Goal: Task Accomplishment & Management: Use online tool/utility

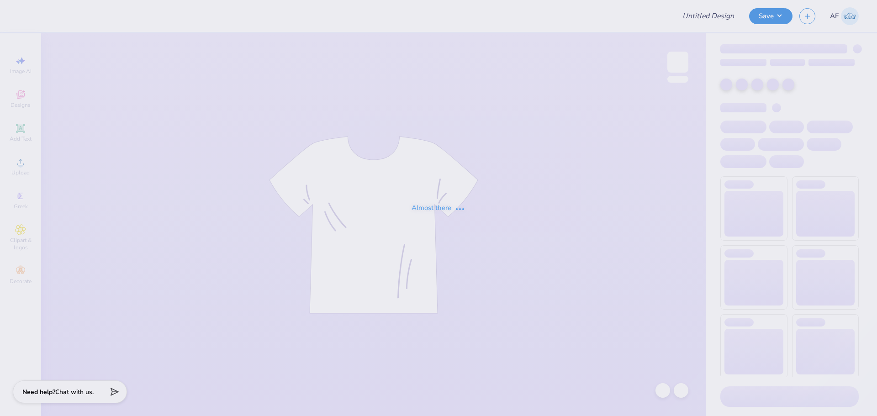
type input "[PERSON_NAME] : Live Nation"
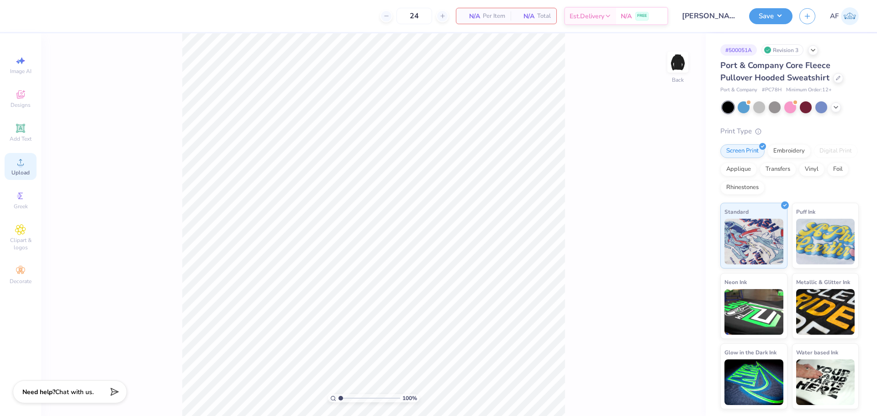
click at [19, 166] on circle at bounding box center [20, 165] width 5 height 5
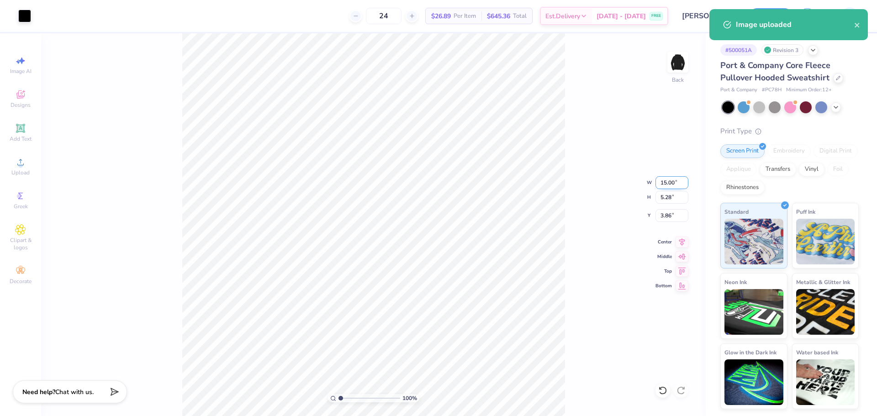
click at [667, 182] on input "15.00" at bounding box center [672, 182] width 33 height 13
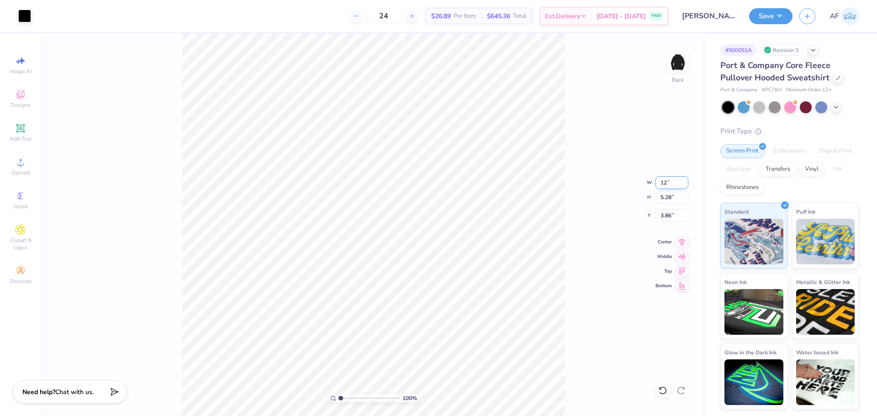
type input "12.00"
type input "4.23"
click at [667, 217] on input "4.39" at bounding box center [672, 215] width 33 height 13
type input "3.00"
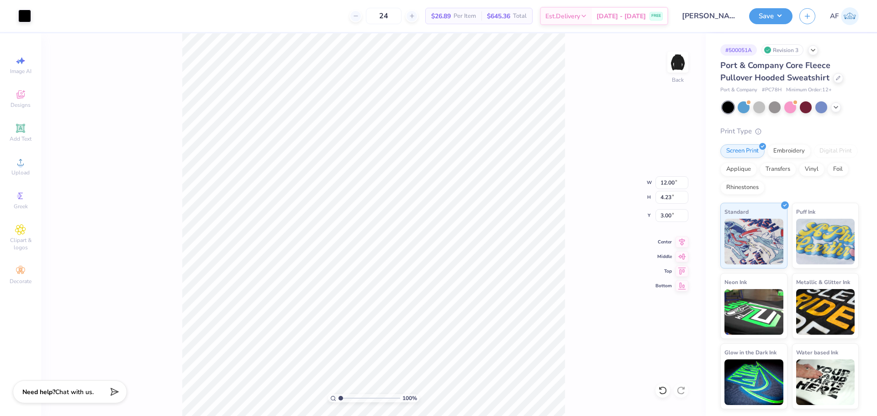
click at [611, 101] on div "100 % Back W 12.00 12.00 " H 4.23 4.23 " Y 3.00 3.00 " Center Middle Top Bottom" at bounding box center [373, 224] width 665 height 383
click at [677, 68] on img at bounding box center [678, 62] width 37 height 37
click at [686, 63] on img at bounding box center [678, 62] width 37 height 37
click at [784, 19] on button "Save" at bounding box center [770, 15] width 43 height 16
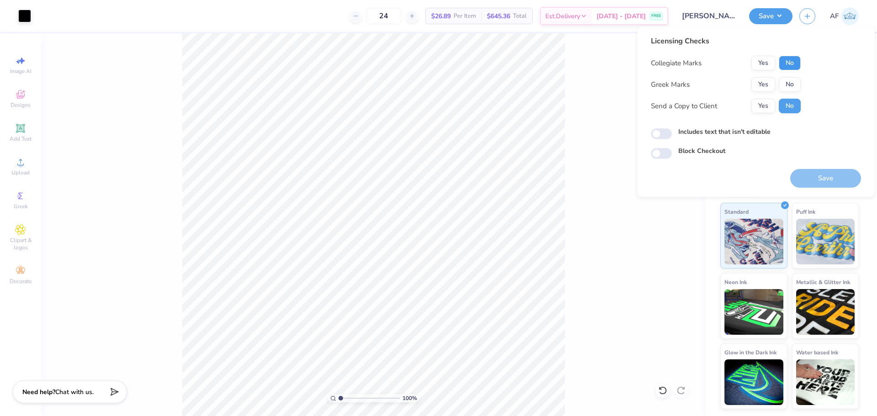
click at [789, 62] on button "No" at bounding box center [790, 63] width 22 height 15
click at [788, 82] on button "No" at bounding box center [790, 84] width 22 height 15
click at [766, 106] on button "Yes" at bounding box center [763, 106] width 24 height 15
click at [808, 177] on button "Save" at bounding box center [825, 178] width 71 height 19
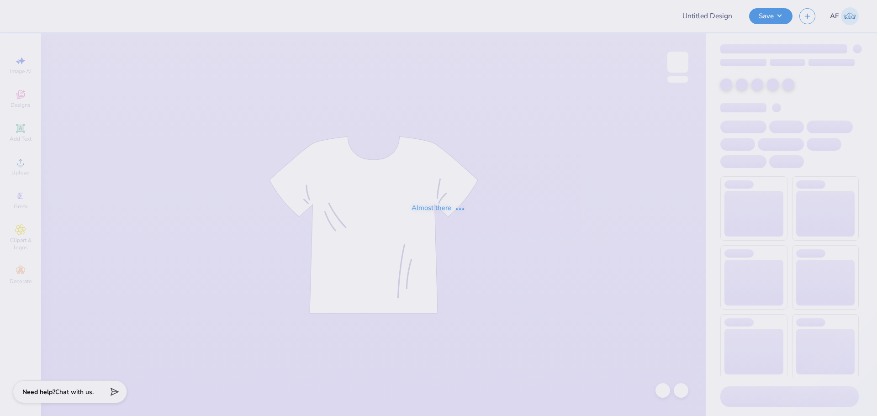
type input "Tulane Med Merch!"
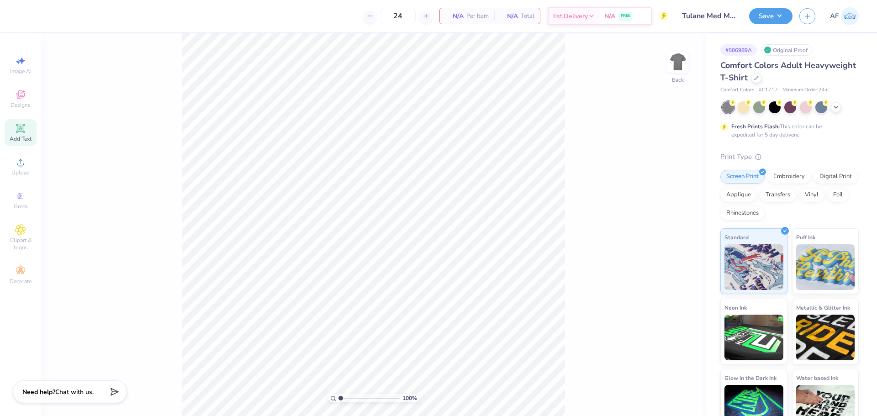
click at [28, 133] on div "Add Text" at bounding box center [21, 132] width 32 height 27
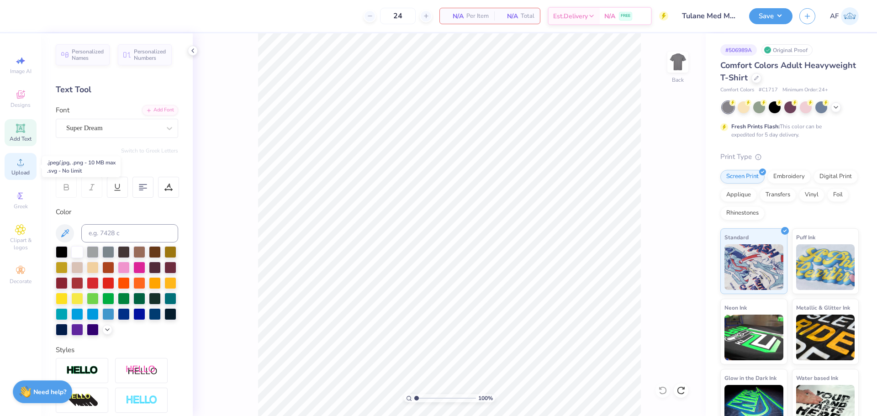
click at [16, 175] on span "Upload" at bounding box center [20, 172] width 18 height 7
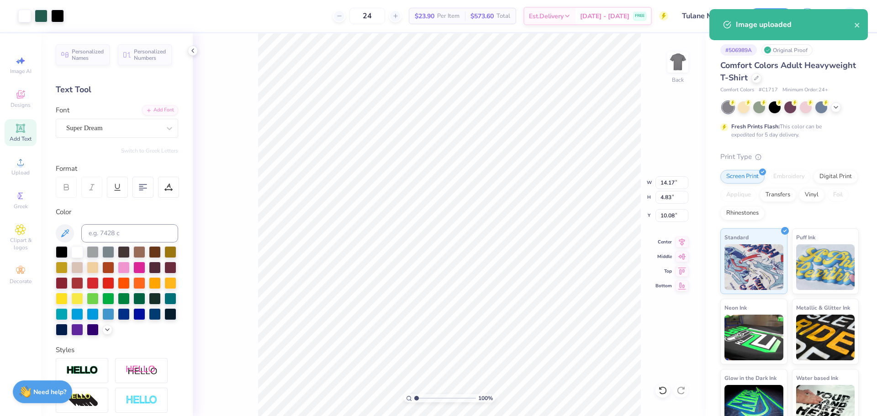
click at [197, 54] on div "100 % Back W 14.17 14.17 " H 4.83 4.83 " Y 10.08 10.08 " Center Middle Top Bott…" at bounding box center [449, 224] width 513 height 383
click at [194, 56] on div "100 % Back" at bounding box center [449, 224] width 513 height 383
click at [192, 53] on icon at bounding box center [192, 50] width 7 height 7
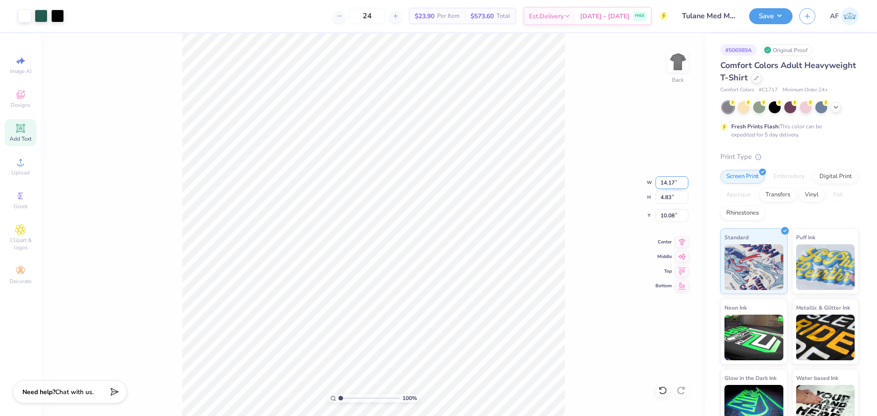
click at [664, 184] on input "14.17" at bounding box center [672, 182] width 33 height 13
type input "5.50"
type input "1.87"
click at [665, 216] on input "11.56" at bounding box center [672, 215] width 33 height 13
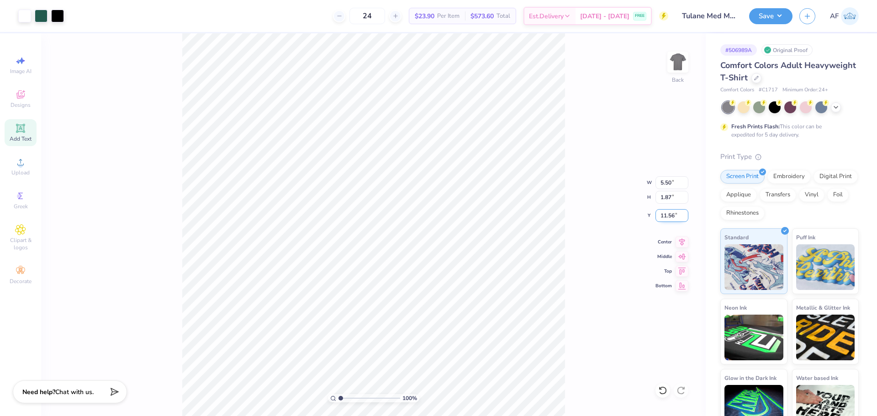
click at [665, 216] on input "11.56" at bounding box center [672, 215] width 33 height 13
type input "3.00"
click at [583, 342] on div "100 % Back W 5.50 5.50 " H 1.87 1.87 " Y 3.00 3.00 " Center Middle Top Bottom" at bounding box center [373, 224] width 665 height 383
click at [674, 61] on img at bounding box center [678, 62] width 37 height 37
click at [677, 71] on img at bounding box center [678, 62] width 37 height 37
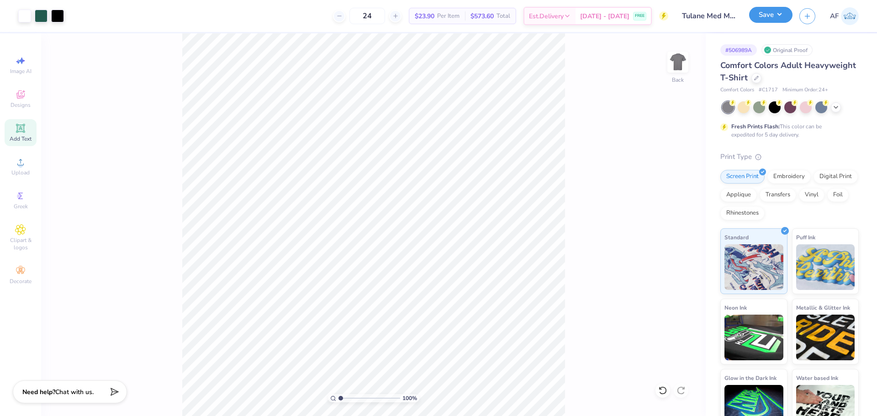
click at [787, 15] on button "Save" at bounding box center [770, 15] width 43 height 16
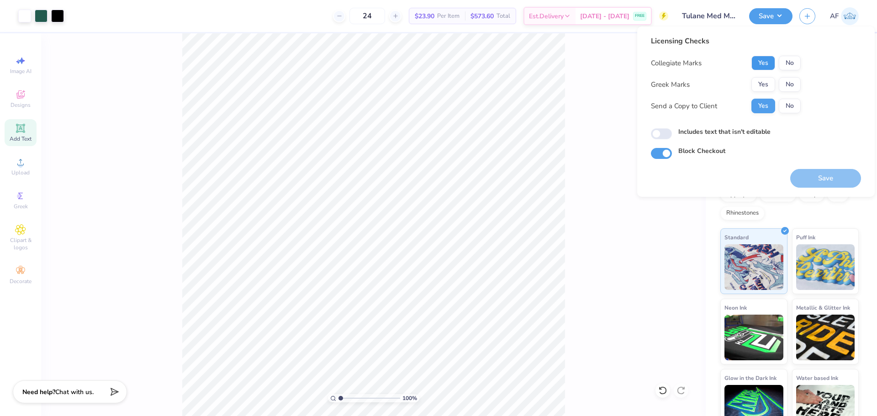
click at [762, 64] on button "Yes" at bounding box center [763, 63] width 24 height 15
click at [794, 88] on button "No" at bounding box center [790, 84] width 22 height 15
click at [828, 183] on button "Save" at bounding box center [825, 178] width 71 height 19
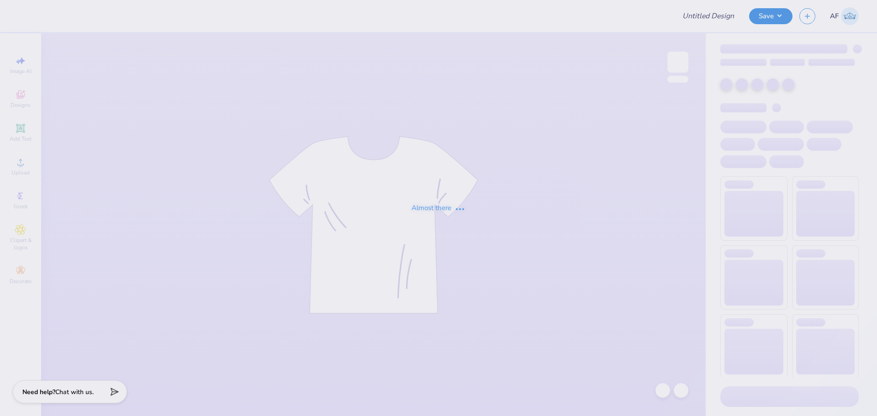
type input "Tulane Med Merch!"
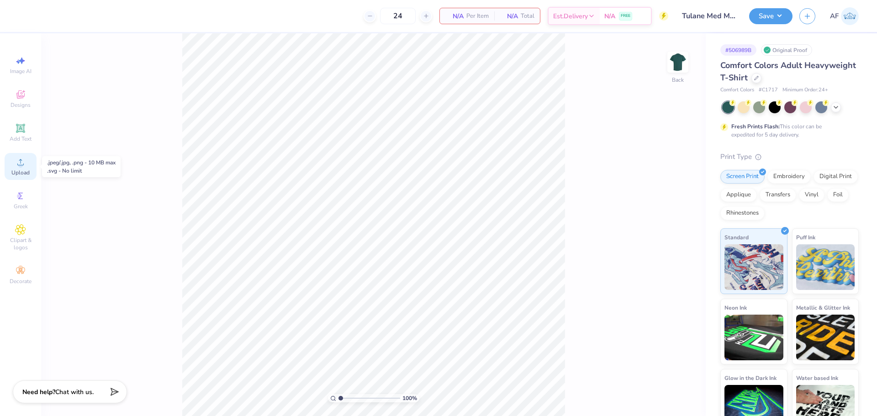
click at [25, 169] on span "Upload" at bounding box center [20, 172] width 18 height 7
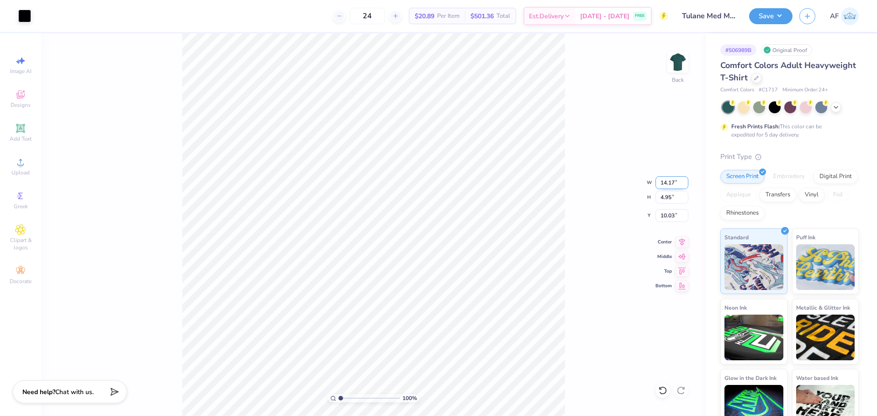
click at [668, 183] on input "14.17" at bounding box center [672, 182] width 33 height 13
type input "7.00"
type input "2.44"
click at [665, 216] on input "11.28" at bounding box center [672, 215] width 33 height 13
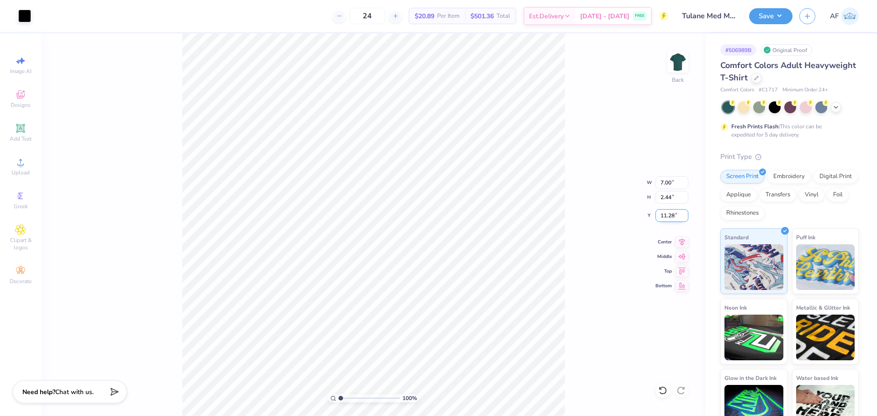
click at [665, 216] on input "11.28" at bounding box center [672, 215] width 33 height 13
type input "3.00"
click at [675, 61] on img at bounding box center [678, 62] width 37 height 37
click at [633, 187] on div "100 % Front" at bounding box center [373, 224] width 665 height 383
click at [683, 65] on img at bounding box center [678, 62] width 37 height 37
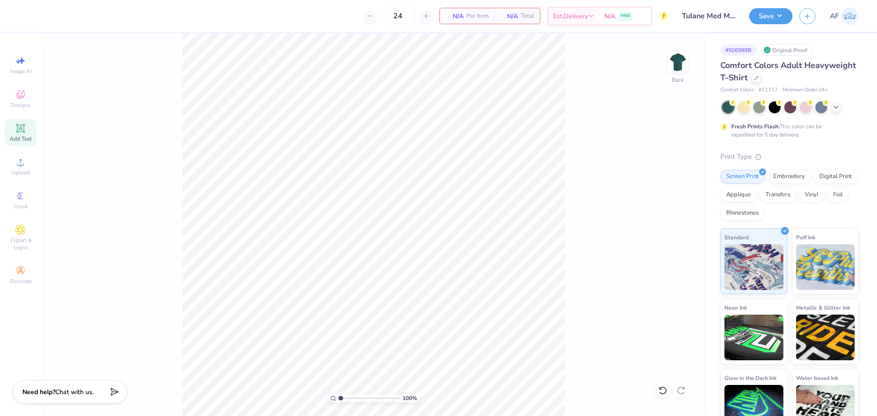
click at [30, 140] on span "Add Text" at bounding box center [21, 138] width 22 height 7
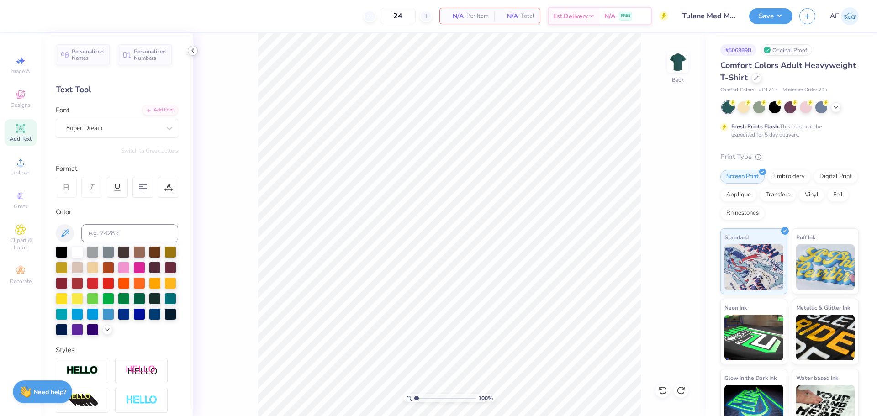
click at [190, 49] on icon at bounding box center [192, 50] width 7 height 7
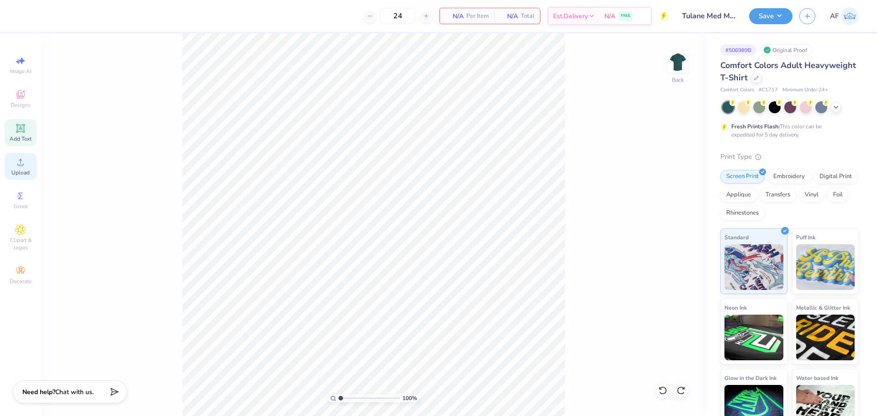
click at [21, 171] on span "Upload" at bounding box center [20, 172] width 18 height 7
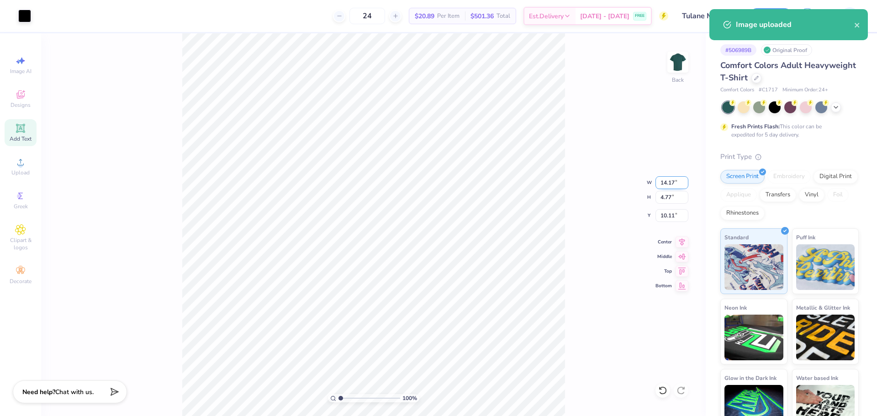
click at [668, 181] on input "14.17" at bounding box center [672, 182] width 33 height 13
type input "7.00"
type input "2.36"
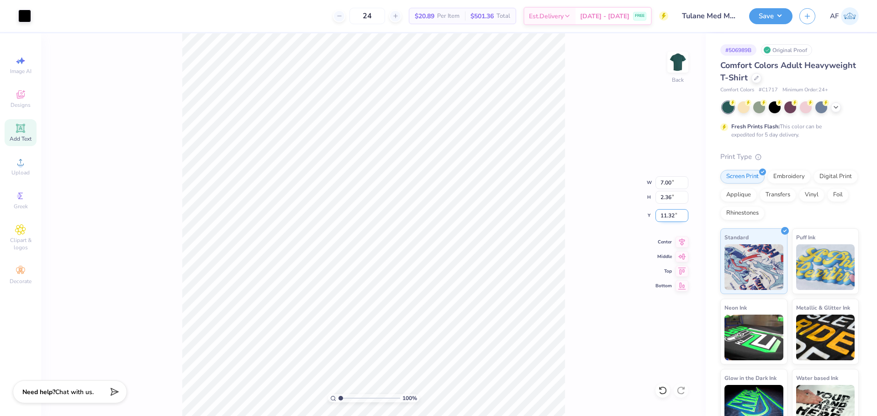
click at [671, 217] on input "11.32" at bounding box center [672, 215] width 33 height 13
type input "3.00"
click at [786, 12] on button "Save" at bounding box center [770, 15] width 43 height 16
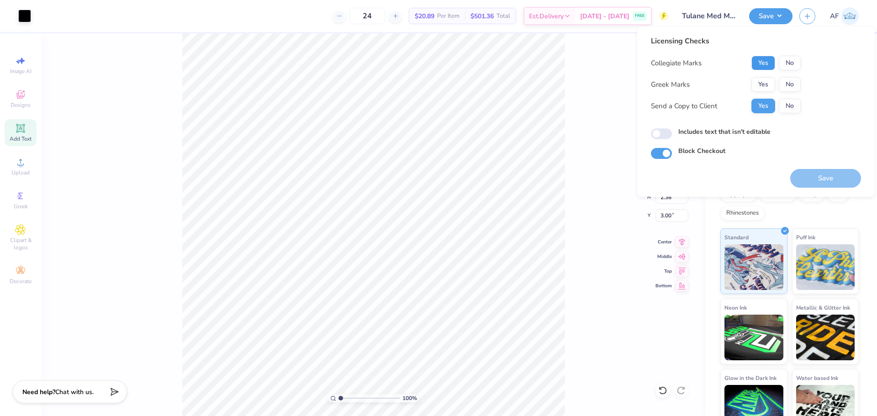
click at [764, 60] on button "Yes" at bounding box center [763, 63] width 24 height 15
click at [793, 88] on button "No" at bounding box center [790, 84] width 22 height 15
click at [822, 184] on button "Save" at bounding box center [825, 178] width 71 height 19
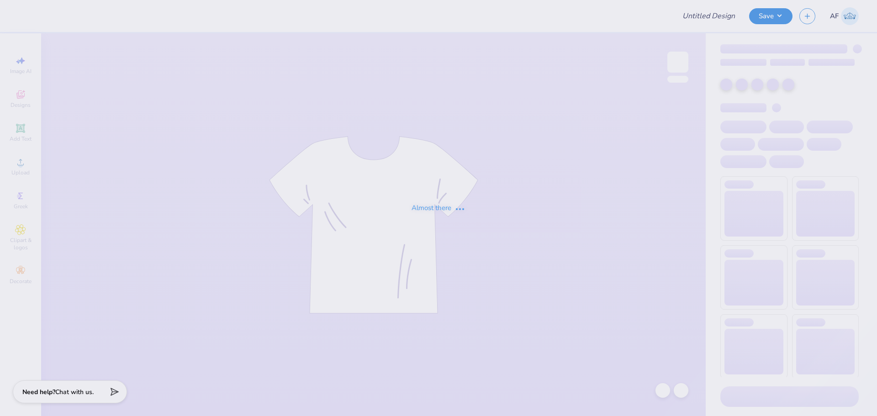
type input "Tulane Med Merch!"
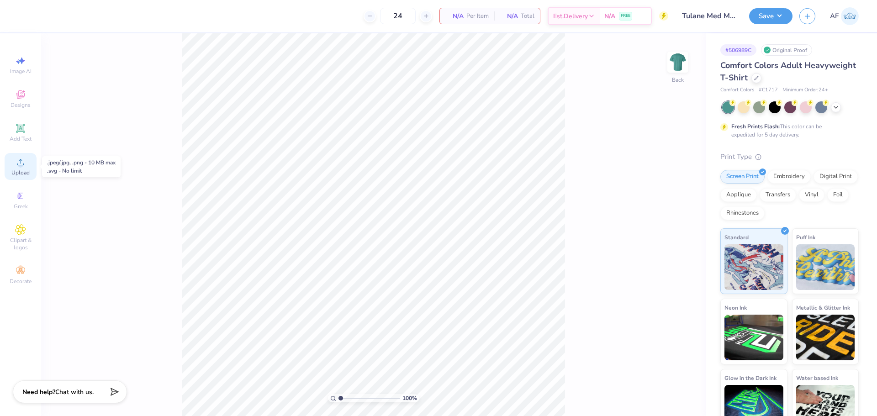
click at [30, 172] on div "Upload" at bounding box center [21, 166] width 32 height 27
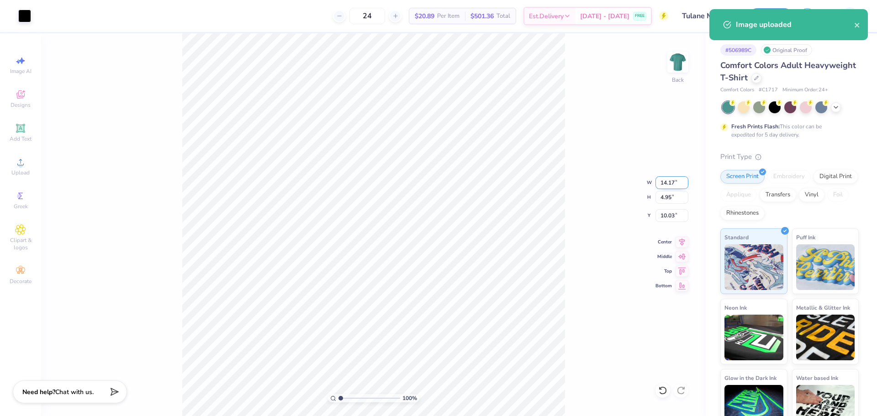
click at [664, 181] on input "14.17" at bounding box center [672, 182] width 33 height 13
type input "7.00"
type input "2.44"
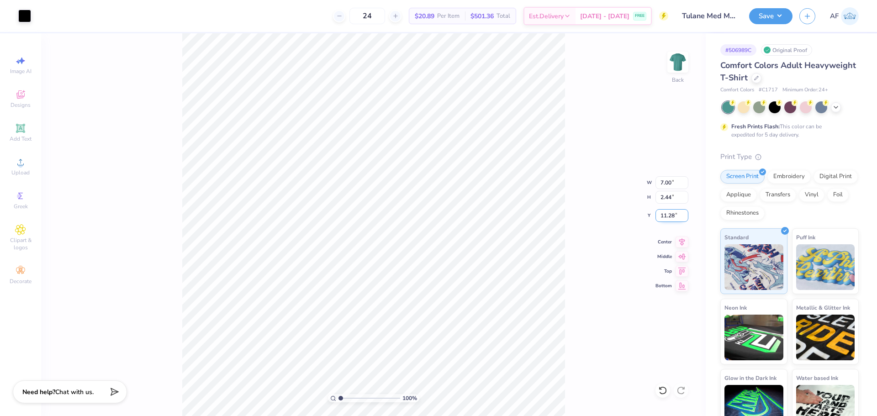
click at [669, 215] on input "11.28" at bounding box center [672, 215] width 33 height 13
type input "3.00"
click at [833, 105] on icon at bounding box center [835, 106] width 7 height 7
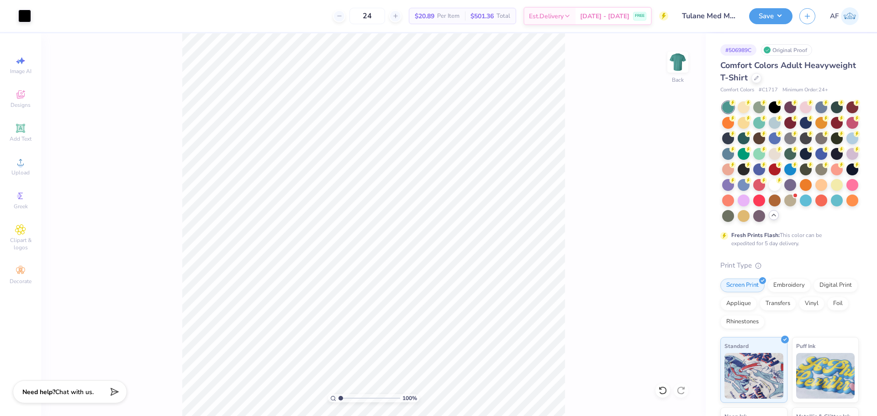
click at [591, 151] on div "100 % Back" at bounding box center [373, 224] width 665 height 383
click at [681, 59] on img at bounding box center [678, 62] width 37 height 37
click at [604, 90] on div "100 % Front" at bounding box center [373, 224] width 665 height 383
click at [686, 69] on img at bounding box center [678, 62] width 37 height 37
click at [23, 166] on icon at bounding box center [20, 162] width 11 height 11
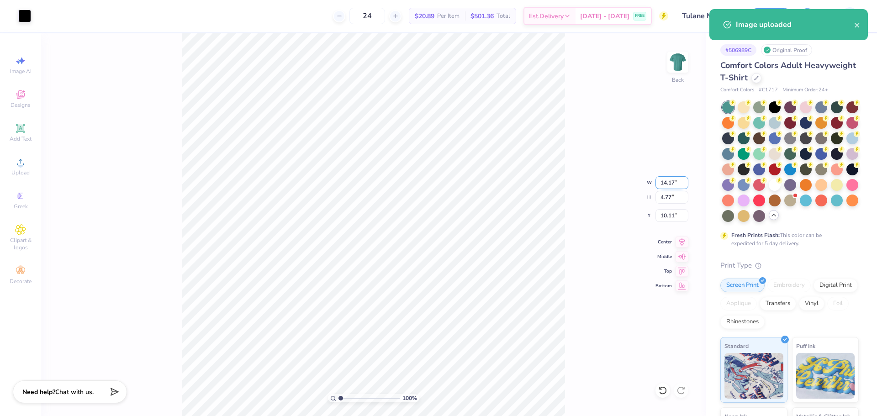
click at [664, 179] on input "14.17" at bounding box center [672, 182] width 33 height 13
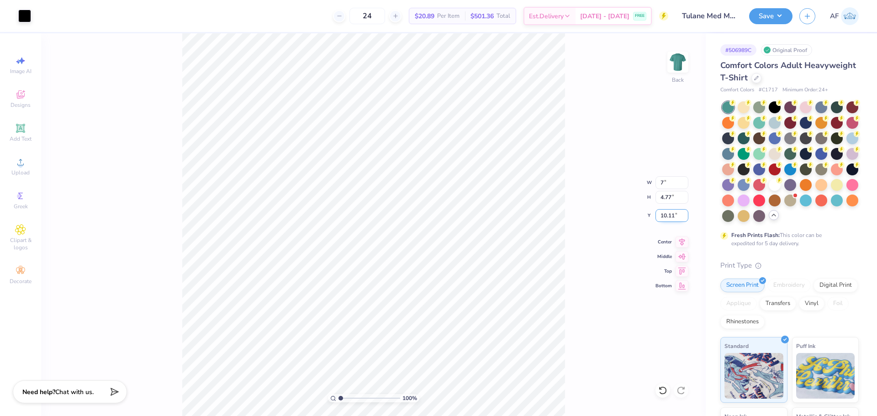
type input "7.00"
type input "2.36"
click at [671, 215] on input "11.32" at bounding box center [672, 215] width 33 height 13
type input "3.00"
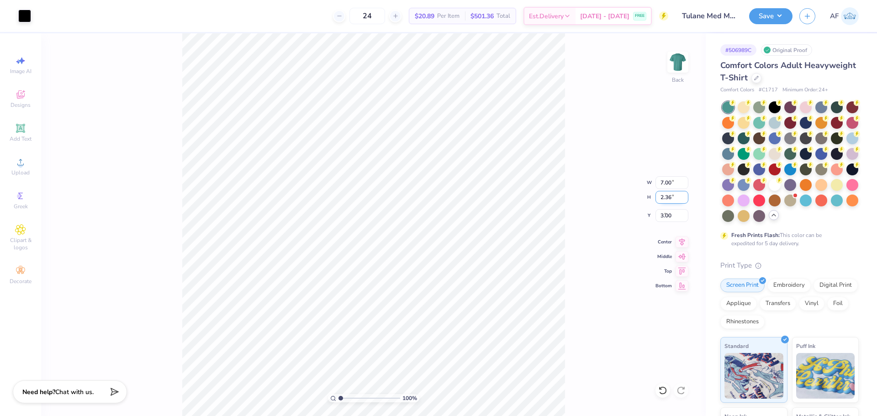
click at [667, 197] on input "2.36" at bounding box center [672, 197] width 33 height 13
click at [691, 66] on div "100 % Back W 7.00 7.00 " H 2.36 2.36 " Y 3.00 3.00 " Center Middle Top Bottom" at bounding box center [373, 224] width 665 height 383
click at [684, 66] on img at bounding box center [678, 62] width 37 height 37
click at [683, 63] on img at bounding box center [678, 62] width 37 height 37
click at [786, 16] on button "Save" at bounding box center [770, 15] width 43 height 16
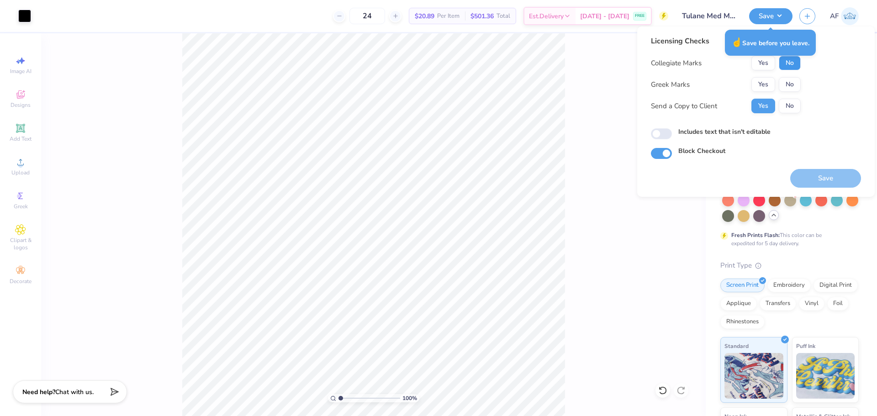
click at [782, 64] on button "No" at bounding box center [790, 63] width 22 height 15
click at [792, 86] on button "No" at bounding box center [790, 84] width 22 height 15
click at [757, 65] on button "Yes" at bounding box center [763, 63] width 24 height 15
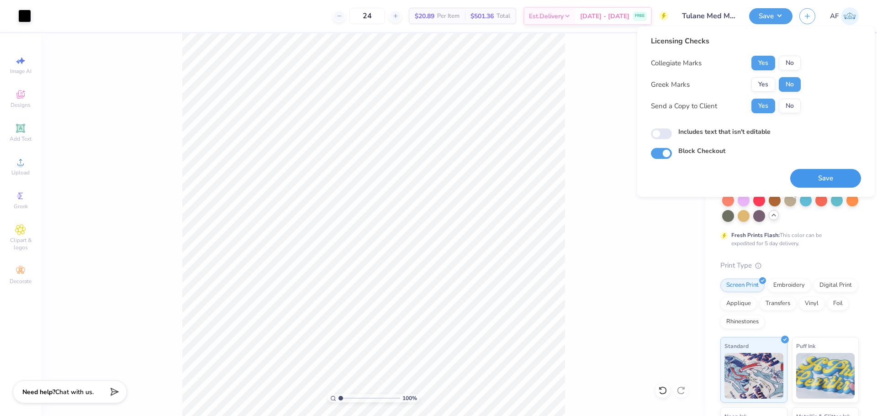
click at [811, 178] on button "Save" at bounding box center [825, 178] width 71 height 19
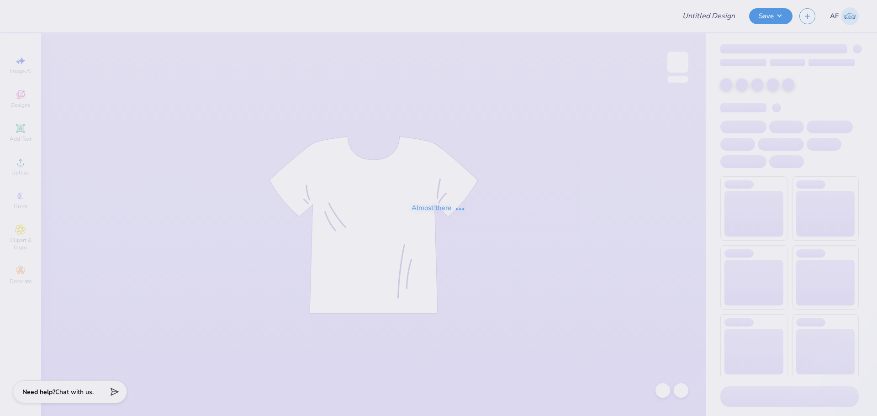
type input "Tulane Med Merch!"
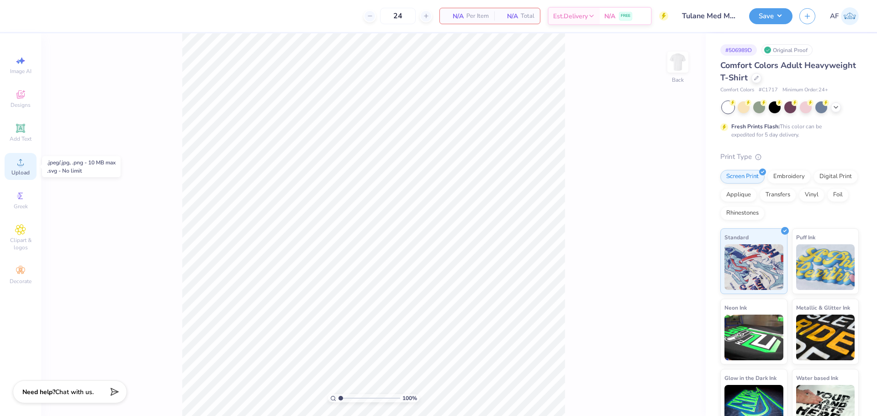
click at [27, 174] on span "Upload" at bounding box center [20, 172] width 18 height 7
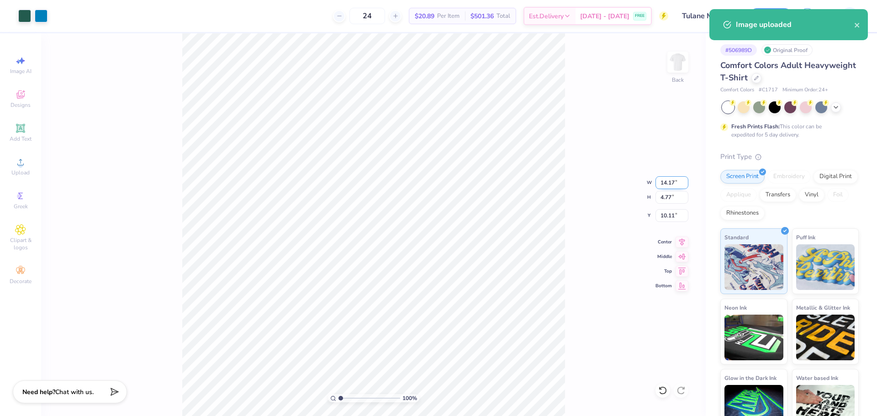
click at [668, 180] on input "14.17" at bounding box center [672, 182] width 33 height 13
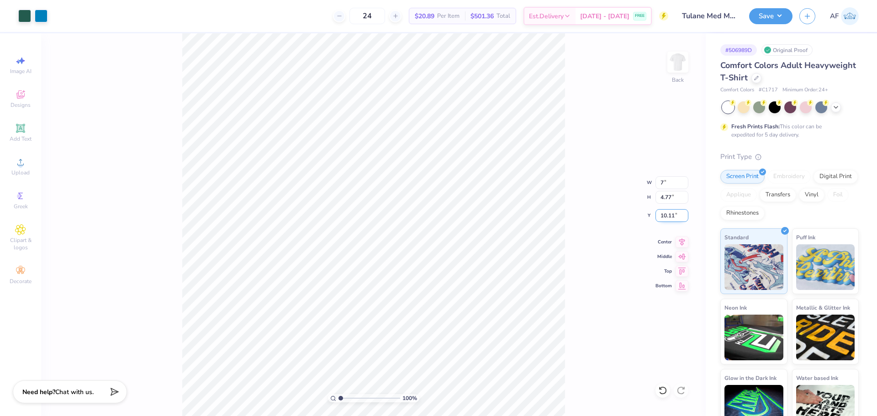
type input "7.00"
type input "2.36"
click at [667, 217] on input "11.32" at bounding box center [672, 215] width 33 height 13
type input "3.00"
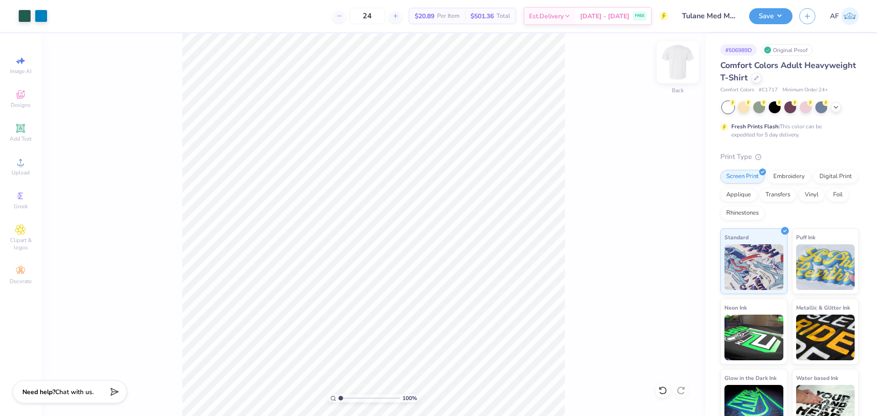
click at [684, 72] on img at bounding box center [678, 62] width 37 height 37
click at [683, 69] on img at bounding box center [678, 62] width 37 height 37
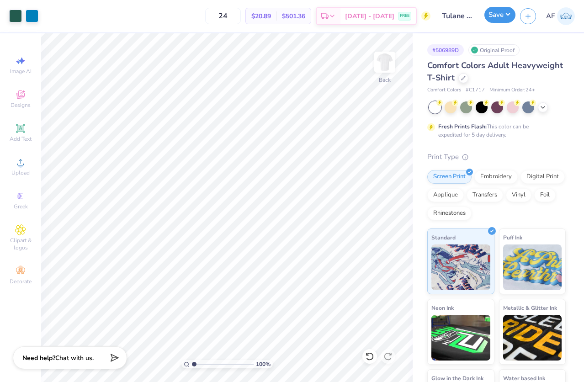
click at [513, 13] on button "Save" at bounding box center [499, 15] width 31 height 16
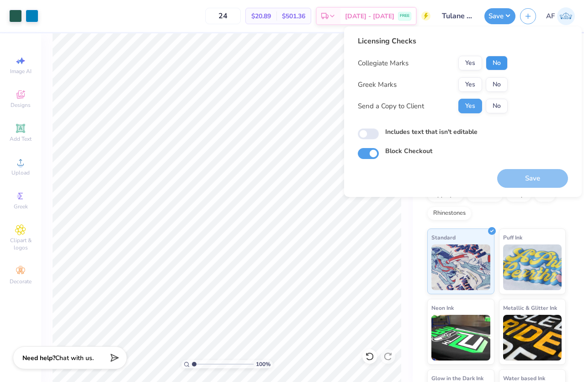
drag, startPoint x: 494, startPoint y: 65, endPoint x: 494, endPoint y: 71, distance: 6.4
click at [494, 66] on button "No" at bounding box center [497, 63] width 22 height 15
click at [494, 87] on button "No" at bounding box center [497, 84] width 22 height 15
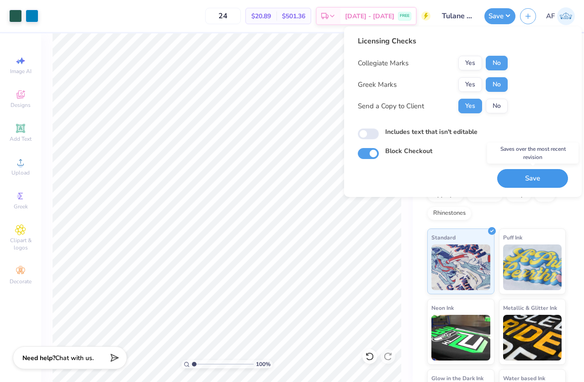
click at [520, 180] on button "Save" at bounding box center [532, 178] width 71 height 19
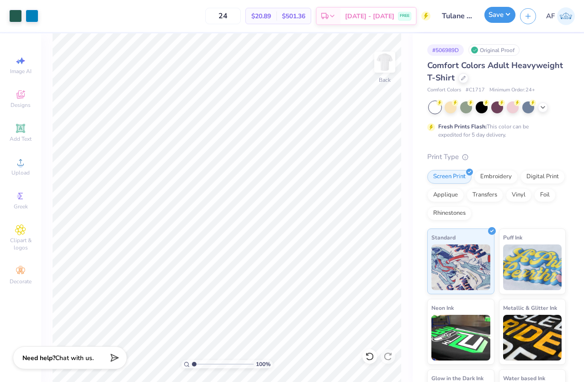
click at [507, 13] on button "Save" at bounding box center [499, 15] width 31 height 16
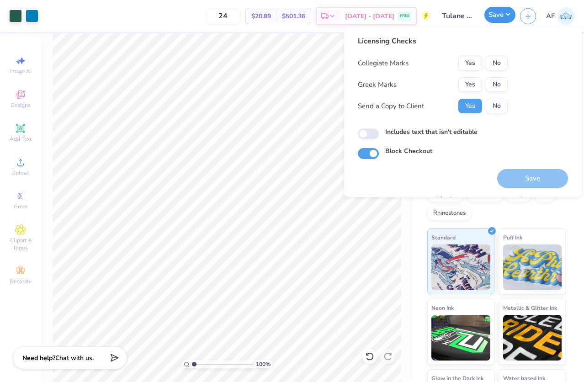
click at [507, 13] on button "Save" at bounding box center [499, 15] width 31 height 16
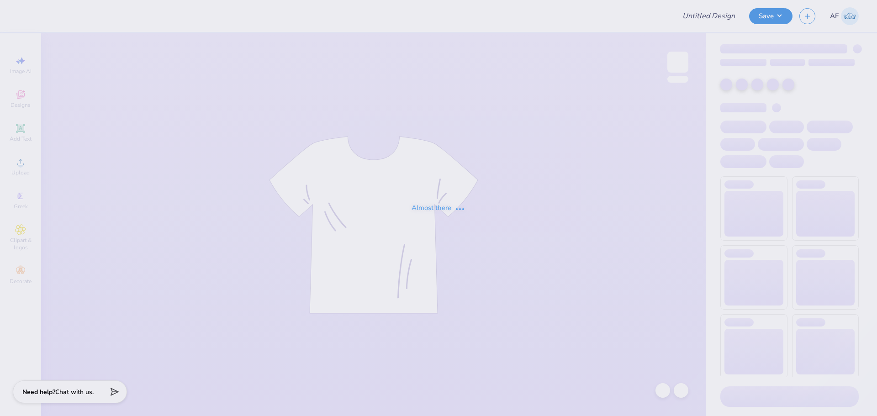
type input "Tulane Med Merch!"
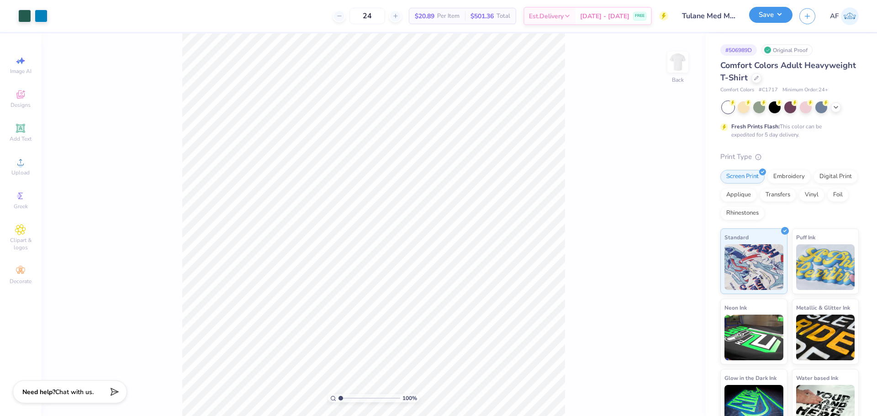
click at [787, 20] on button "Save" at bounding box center [770, 15] width 43 height 16
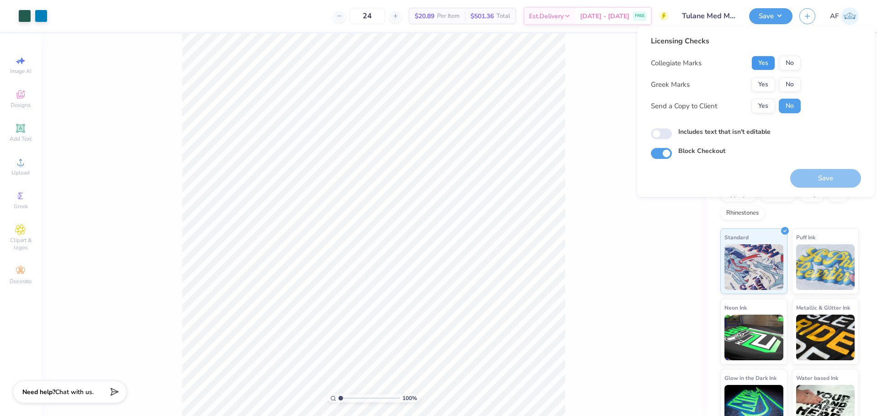
click at [756, 62] on button "Yes" at bounding box center [763, 63] width 24 height 15
click at [769, 109] on button "Yes" at bounding box center [763, 106] width 24 height 15
click at [794, 86] on button "No" at bounding box center [790, 84] width 22 height 15
click at [788, 111] on button "No" at bounding box center [790, 106] width 22 height 15
click at [762, 108] on button "Yes" at bounding box center [763, 106] width 24 height 15
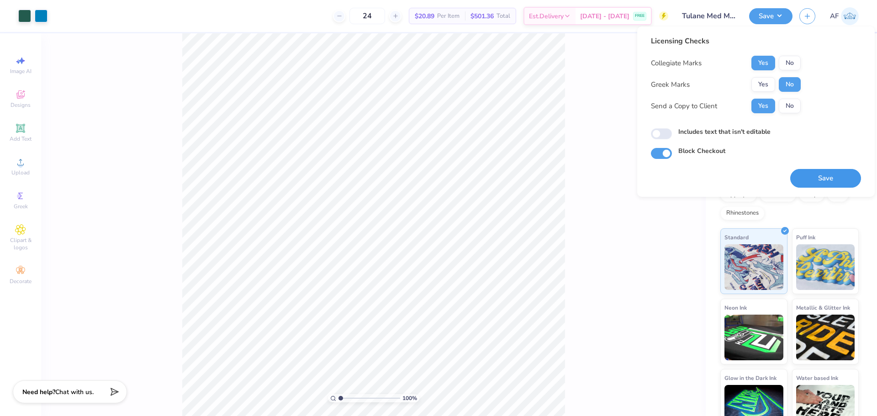
click at [806, 171] on button "Save" at bounding box center [825, 178] width 71 height 19
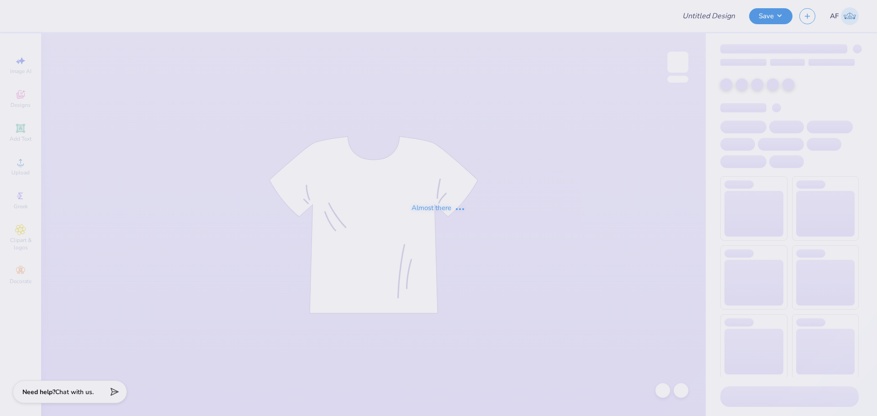
type input "Tulane Med Merch!"
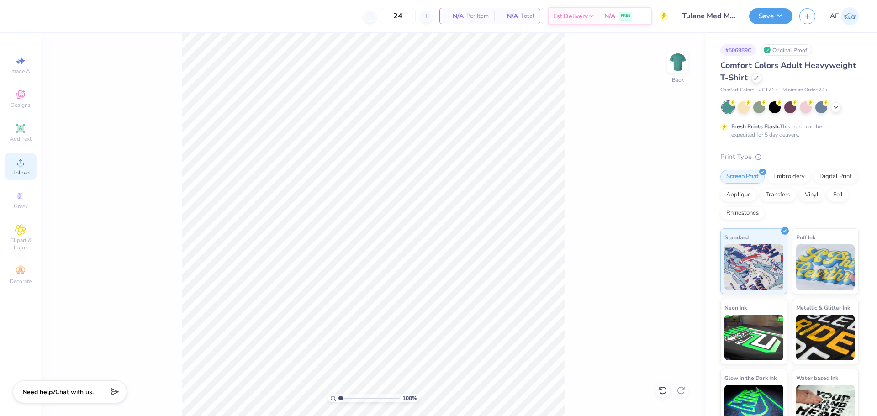
click at [31, 171] on div "Upload" at bounding box center [21, 166] width 32 height 27
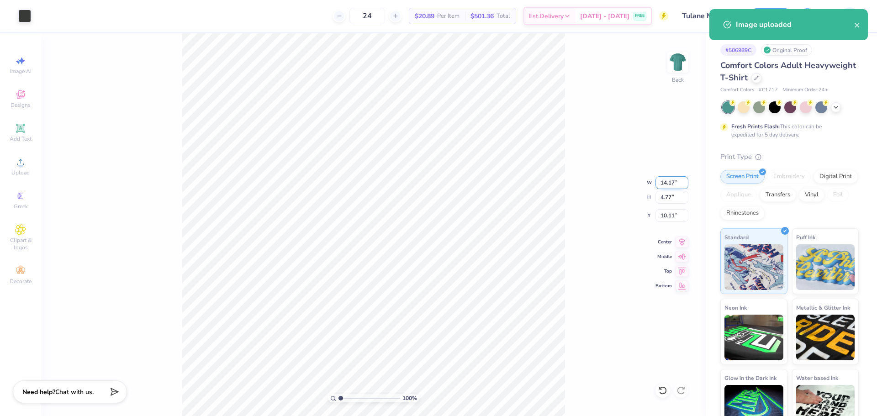
click at [669, 181] on input "14.17" at bounding box center [672, 182] width 33 height 13
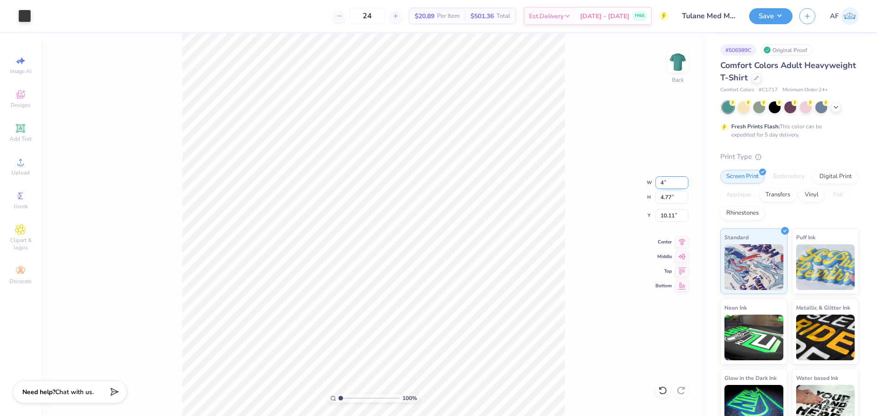
type input "4.00"
type input "1.35"
type input "11.83"
click at [662, 185] on input "4.00" at bounding box center [672, 182] width 33 height 13
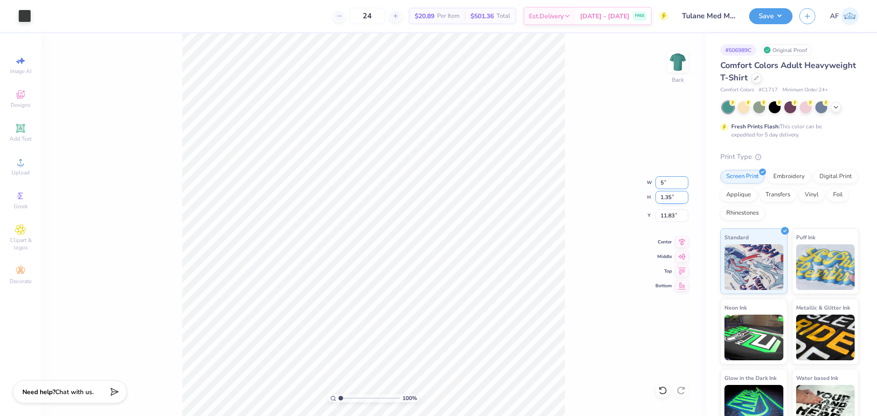
type input "5.00"
type input "1.68"
click at [665, 198] on input "1.68" at bounding box center [672, 197] width 33 height 13
click at [667, 212] on input "11.66" at bounding box center [672, 215] width 33 height 13
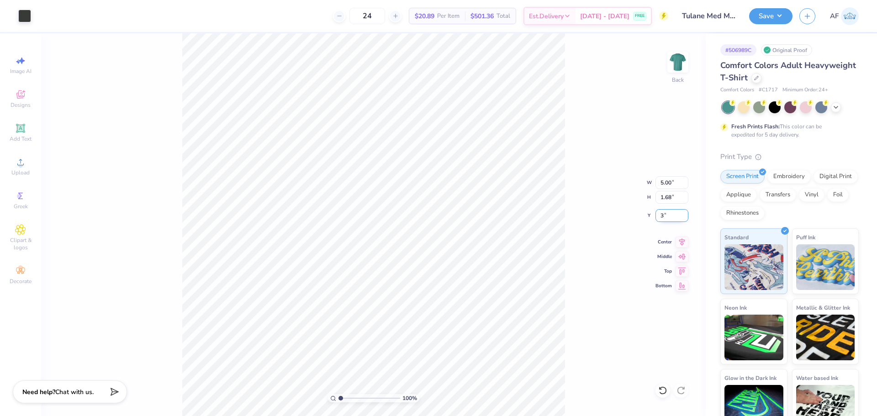
type input "3.00"
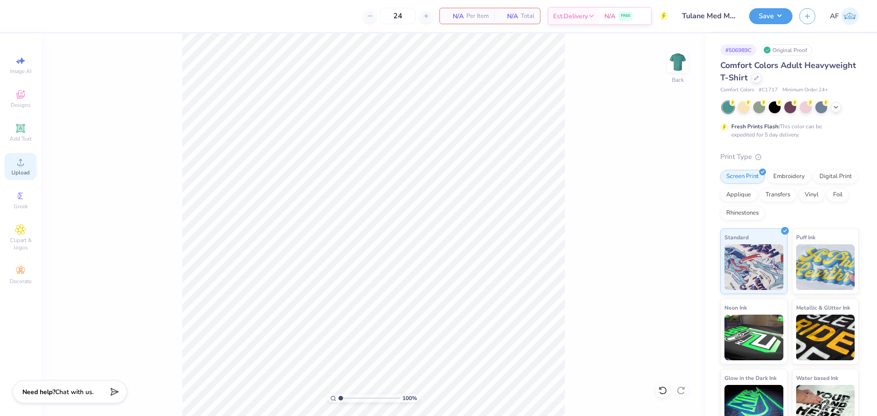
click at [15, 167] on icon at bounding box center [20, 162] width 11 height 11
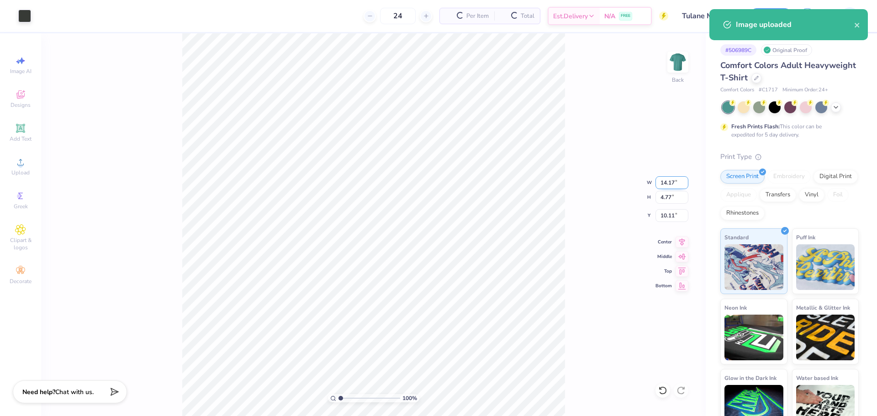
click at [666, 183] on input "14.17" at bounding box center [672, 182] width 33 height 13
type input "5.00"
type input "1.68"
click at [664, 198] on input "1.68" at bounding box center [672, 197] width 33 height 13
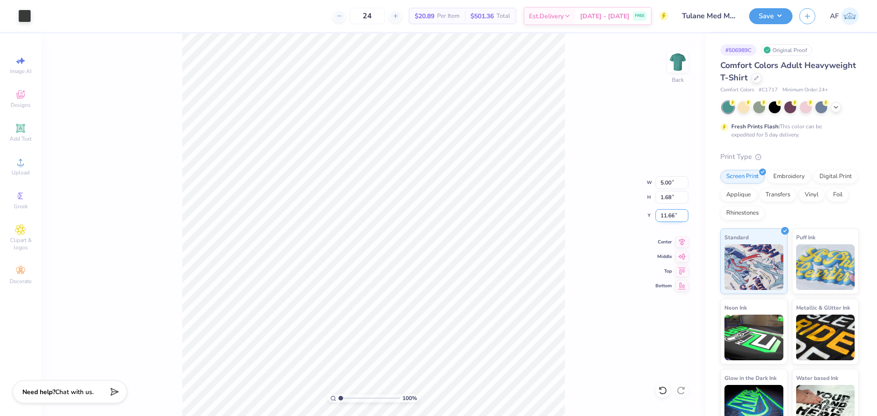
click at [667, 217] on input "11.66" at bounding box center [672, 215] width 33 height 13
type input "3.00"
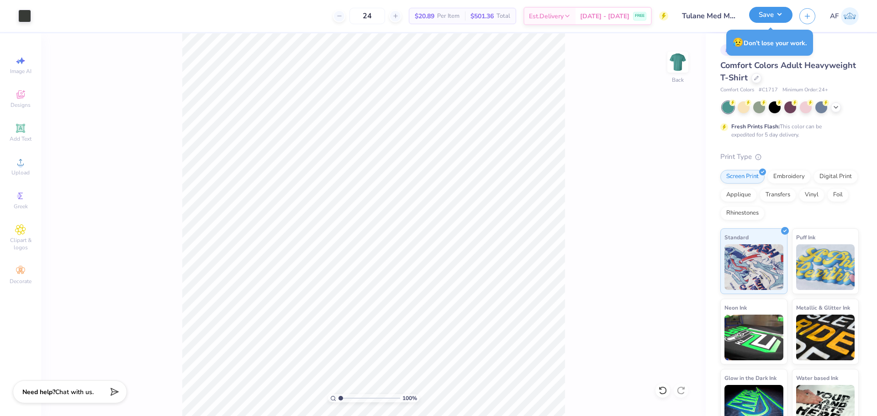
click at [787, 21] on button "Save" at bounding box center [770, 15] width 43 height 16
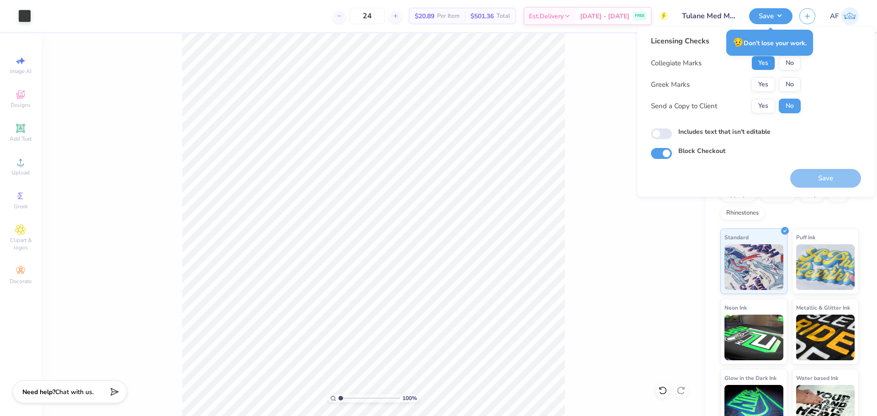
click at [762, 66] on button "Yes" at bounding box center [763, 63] width 24 height 15
click at [787, 83] on button "No" at bounding box center [790, 84] width 22 height 15
click at [766, 107] on button "Yes" at bounding box center [763, 106] width 24 height 15
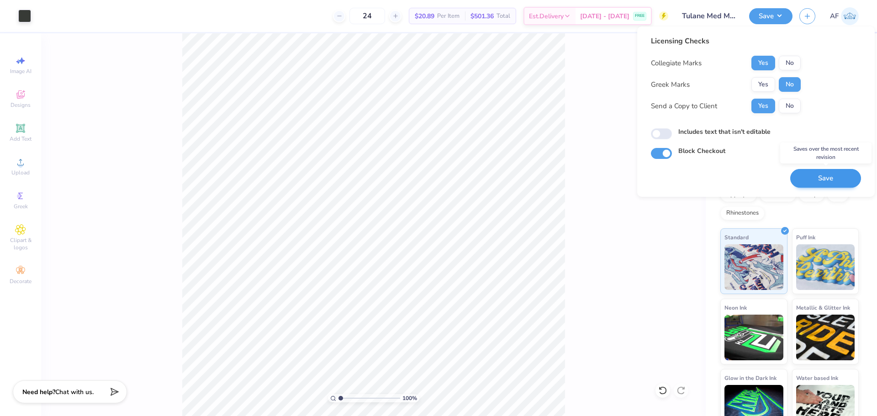
click at [828, 179] on button "Save" at bounding box center [825, 178] width 71 height 19
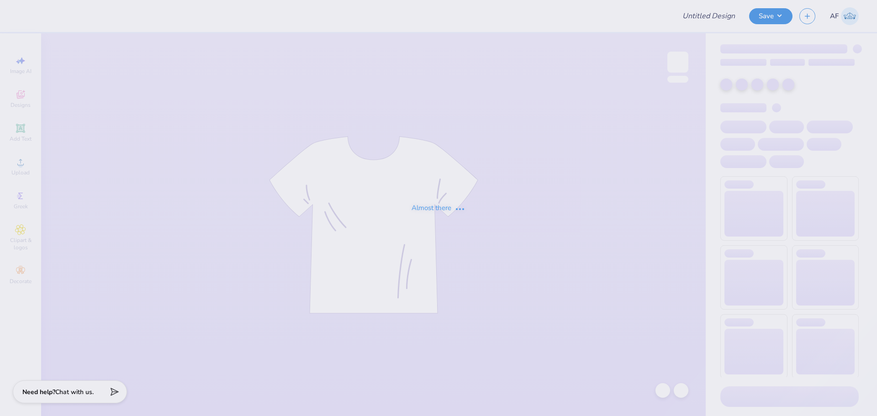
type input "Tulane Med Merch!"
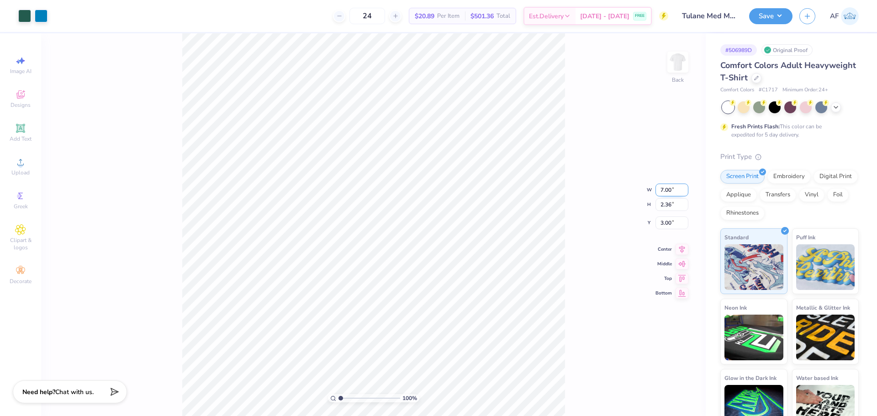
click at [667, 190] on input "7.00" at bounding box center [672, 190] width 33 height 13
type input "4.00"
type input "1.35"
type input "3.51"
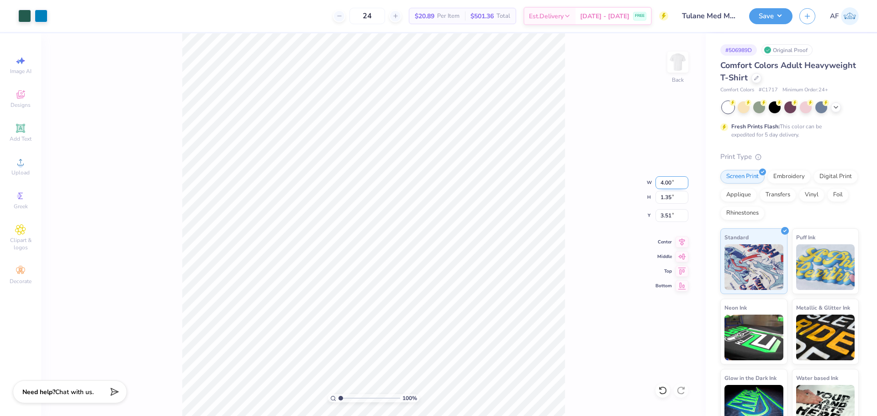
click at [669, 185] on input "4.00" at bounding box center [672, 182] width 33 height 13
type input "5.00"
type input "1.68"
click at [663, 216] on input "3.34" at bounding box center [672, 215] width 33 height 13
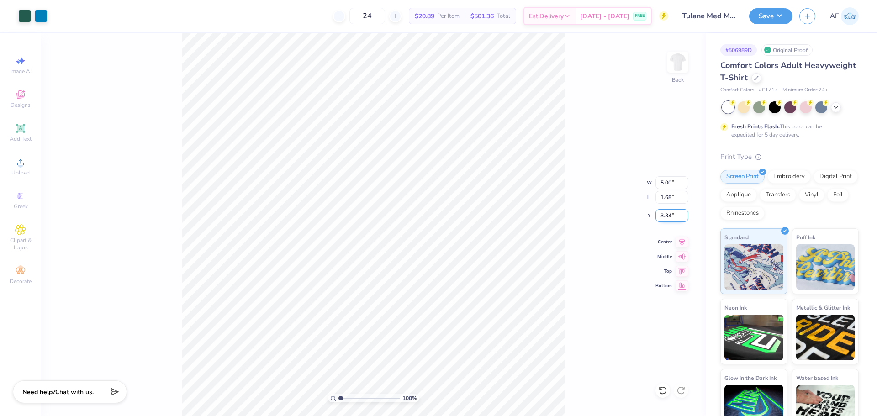
click at [663, 216] on input "3.34" at bounding box center [672, 215] width 33 height 13
type input "3.00"
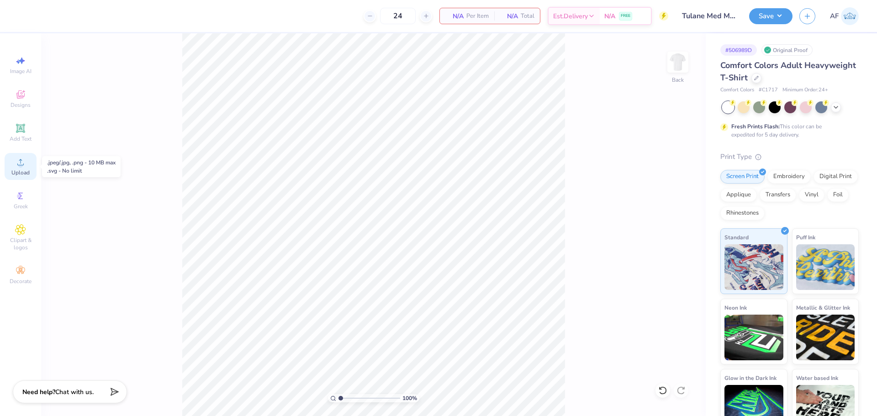
click at [17, 170] on span "Upload" at bounding box center [20, 172] width 18 height 7
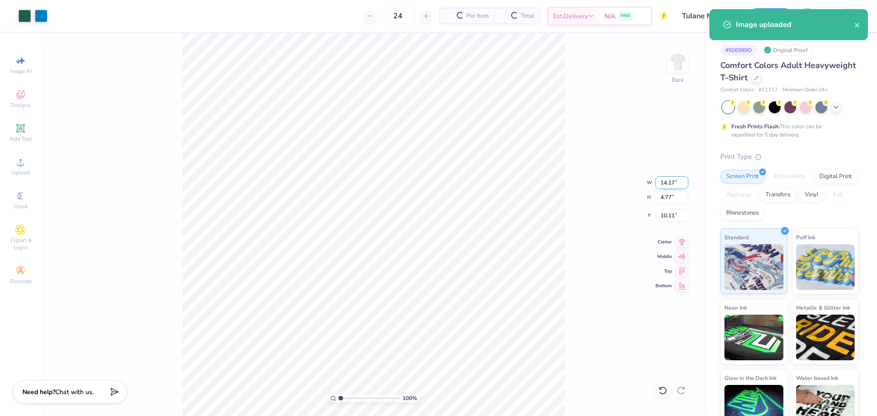
click at [668, 181] on input "14.17" at bounding box center [672, 182] width 33 height 13
type input "5.00"
type input "1.68"
click at [668, 215] on input "11.66" at bounding box center [672, 215] width 33 height 13
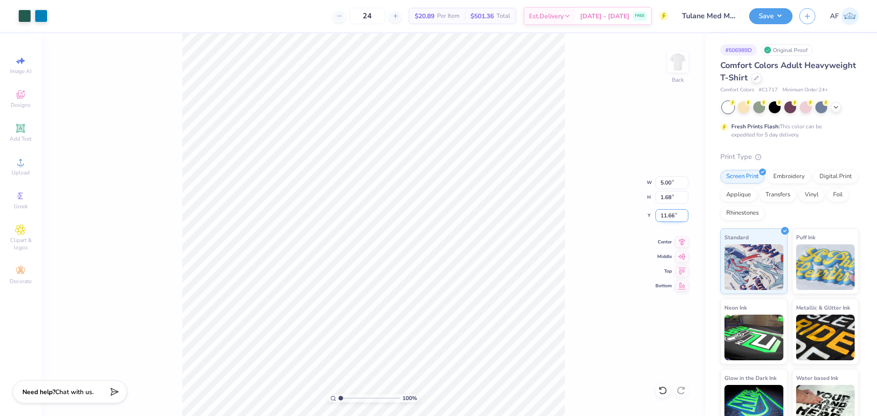
click at [668, 215] on input "11.66" at bounding box center [672, 215] width 33 height 13
type input "3.00"
click at [682, 244] on icon at bounding box center [682, 240] width 13 height 11
click at [97, 141] on div "100 % Back W 5.00 5.00 " H 1.68 1.68 " Y 3.00 3.00 " Center Middle Top Bottom" at bounding box center [373, 224] width 665 height 383
click at [783, 19] on button "Save" at bounding box center [770, 15] width 43 height 16
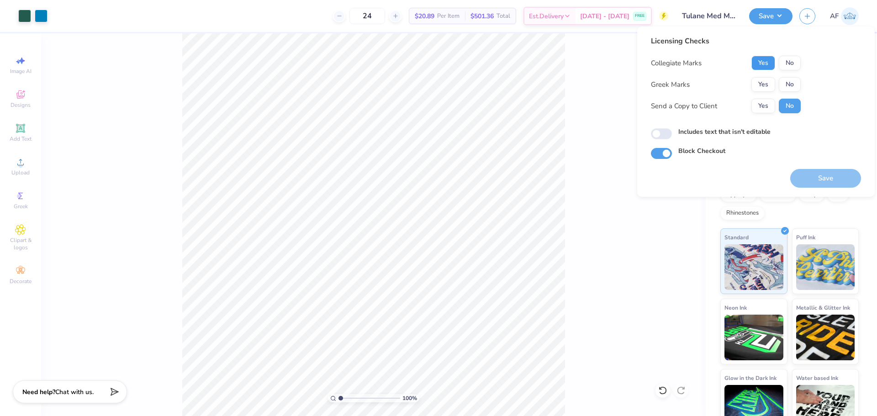
click at [762, 64] on button "Yes" at bounding box center [763, 63] width 24 height 15
click at [789, 86] on button "No" at bounding box center [790, 84] width 22 height 15
click at [757, 111] on button "Yes" at bounding box center [763, 106] width 24 height 15
click at [821, 179] on button "Save" at bounding box center [825, 178] width 71 height 19
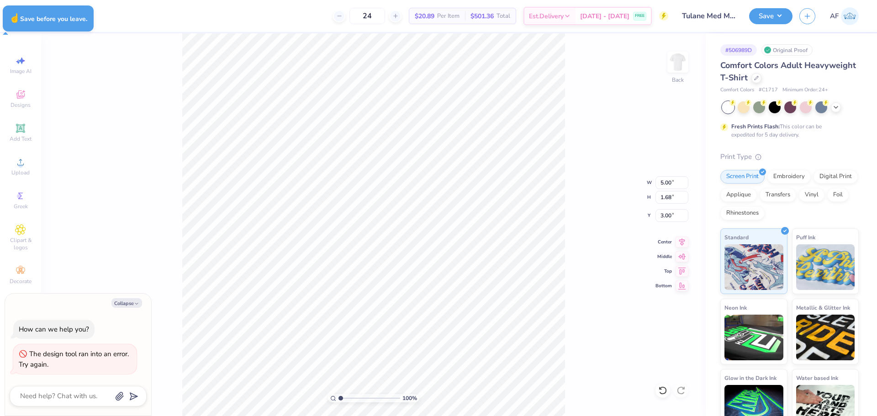
type textarea "x"
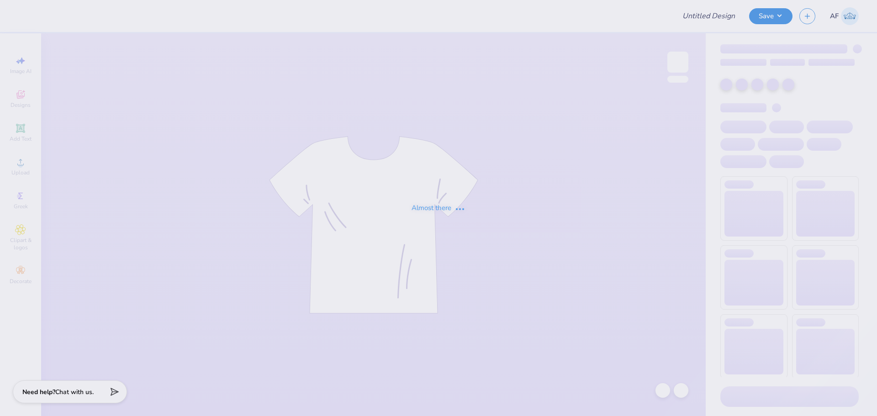
type input "Tulane Med Merch!"
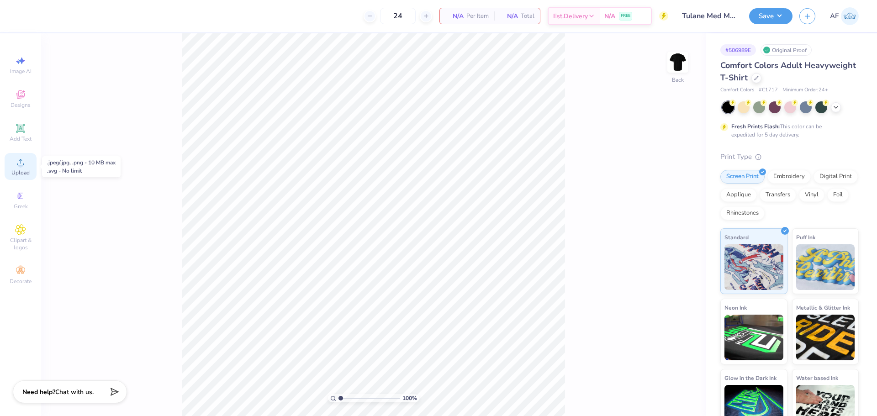
click at [19, 168] on div "Upload" at bounding box center [21, 166] width 32 height 27
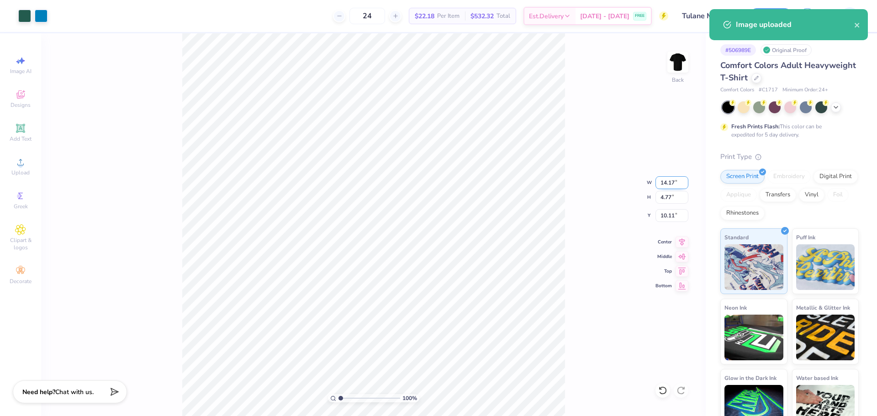
click at [663, 182] on input "14.17" at bounding box center [672, 182] width 33 height 13
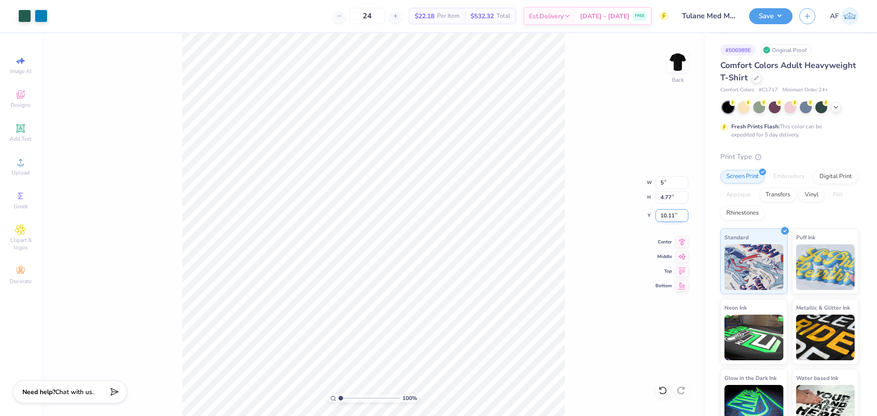
type input "5.00"
type input "1.68"
click at [668, 216] on input "11.66" at bounding box center [672, 215] width 33 height 13
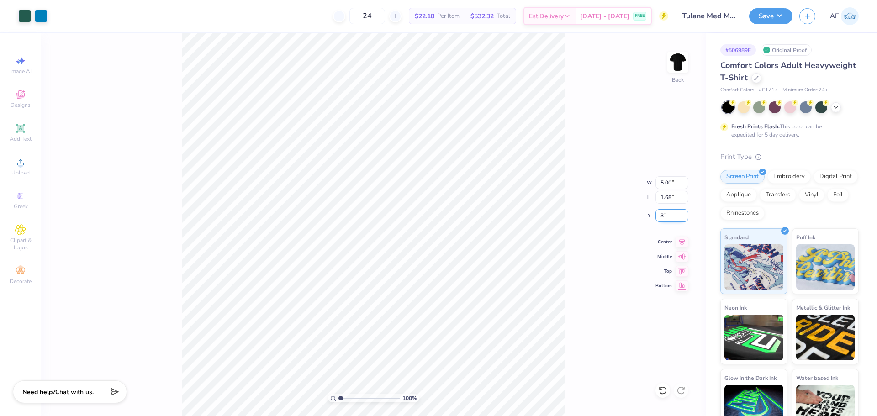
type input "3.00"
click at [676, 68] on img at bounding box center [678, 62] width 37 height 37
click at [683, 59] on img at bounding box center [678, 62] width 37 height 37
click at [786, 15] on button "Save" at bounding box center [770, 15] width 43 height 16
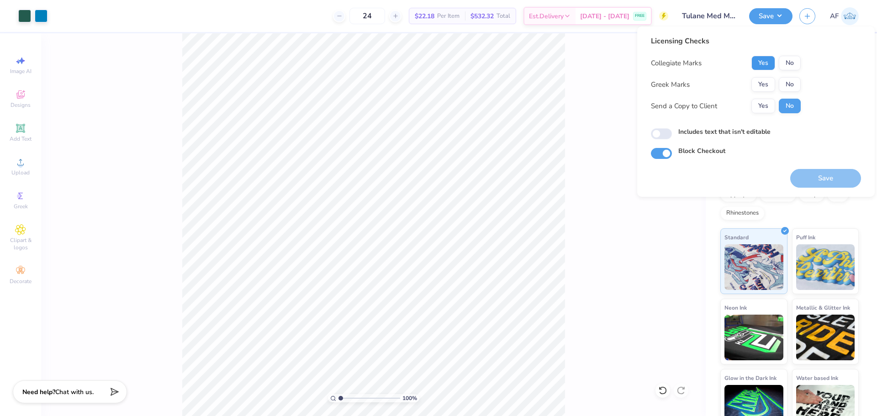
click at [757, 61] on button "Yes" at bounding box center [763, 63] width 24 height 15
click at [788, 78] on button "No" at bounding box center [790, 84] width 22 height 15
click at [751, 108] on div "Send a Copy to Client Yes No" at bounding box center [726, 106] width 150 height 15
click at [771, 111] on button "Yes" at bounding box center [763, 106] width 24 height 15
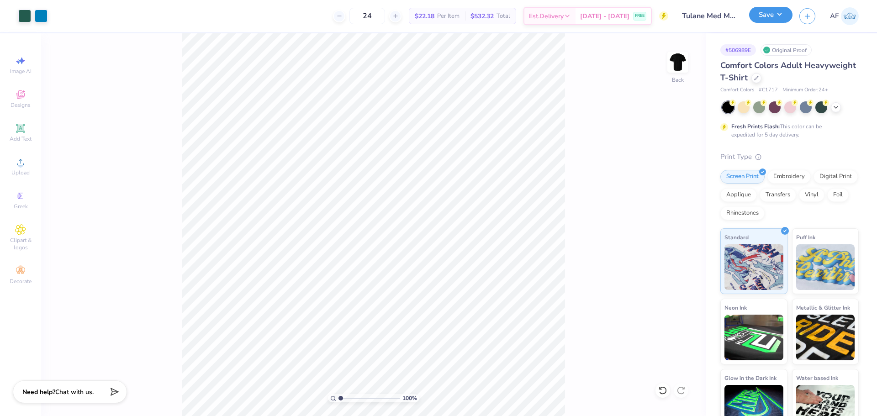
click at [784, 16] on button "Save" at bounding box center [770, 15] width 43 height 16
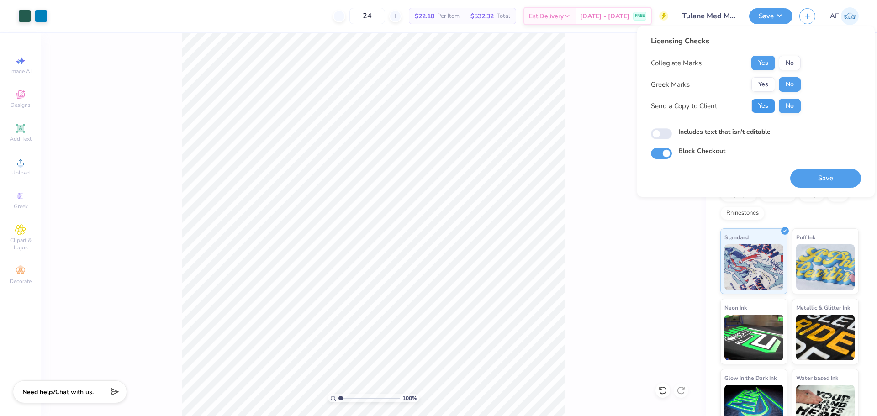
click at [760, 111] on button "Yes" at bounding box center [763, 106] width 24 height 15
click at [814, 172] on button "Save" at bounding box center [825, 178] width 71 height 19
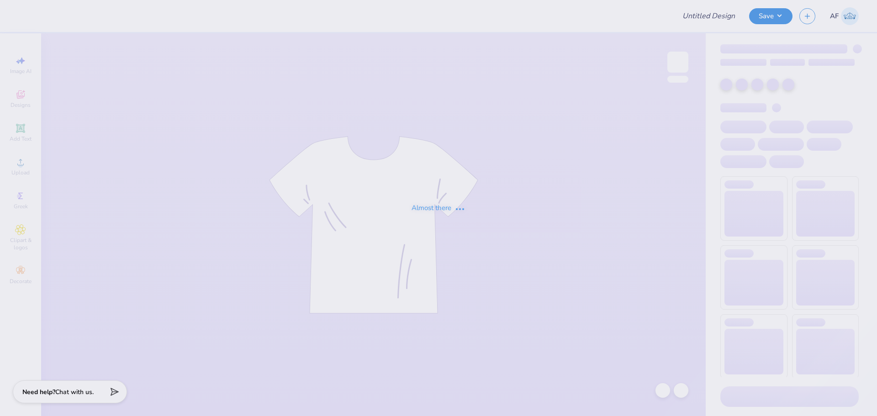
type input "Tulane Med Merch!"
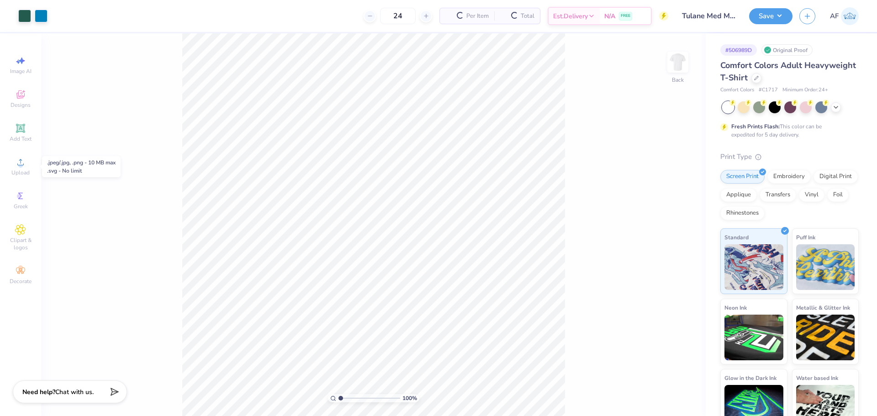
click at [20, 163] on icon at bounding box center [20, 162] width 11 height 11
click at [19, 162] on icon at bounding box center [20, 162] width 11 height 11
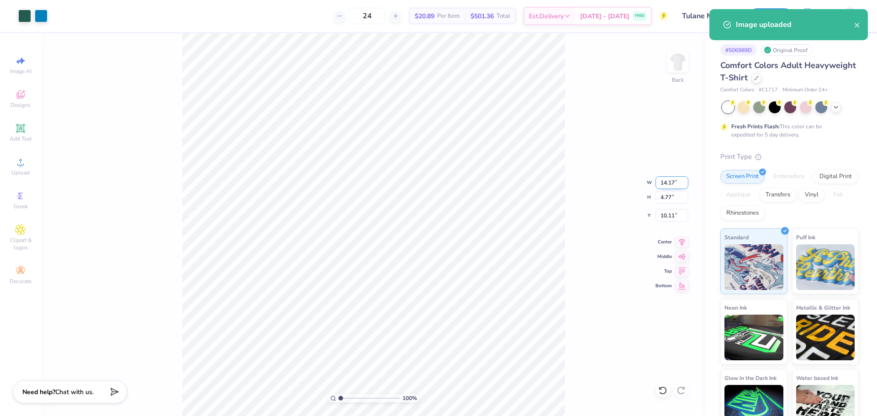
click at [664, 182] on input "14.17" at bounding box center [672, 182] width 33 height 13
type input "5.00"
type input "1.68"
click at [663, 214] on input "11.66" at bounding box center [672, 215] width 33 height 13
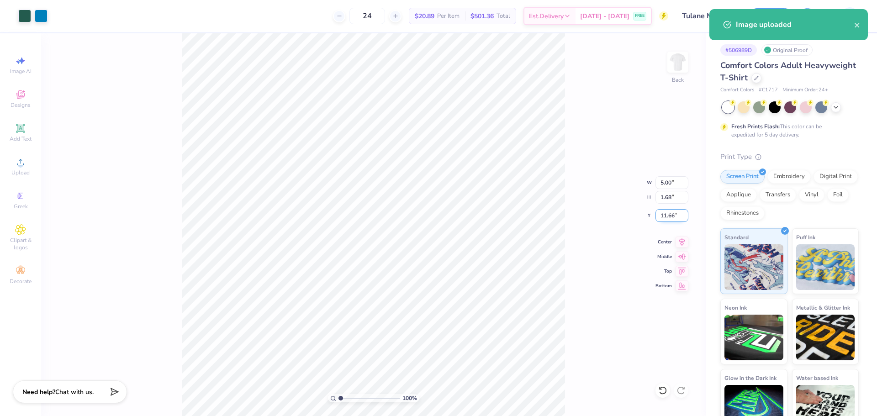
click at [663, 214] on input "11.66" at bounding box center [672, 215] width 33 height 13
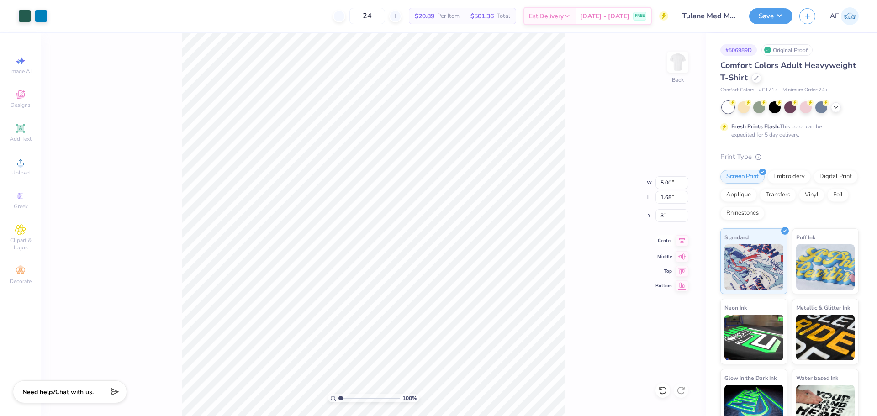
type input "3.00"
click at [685, 242] on icon at bounding box center [682, 240] width 13 height 11
click at [783, 13] on button "Save" at bounding box center [770, 15] width 43 height 16
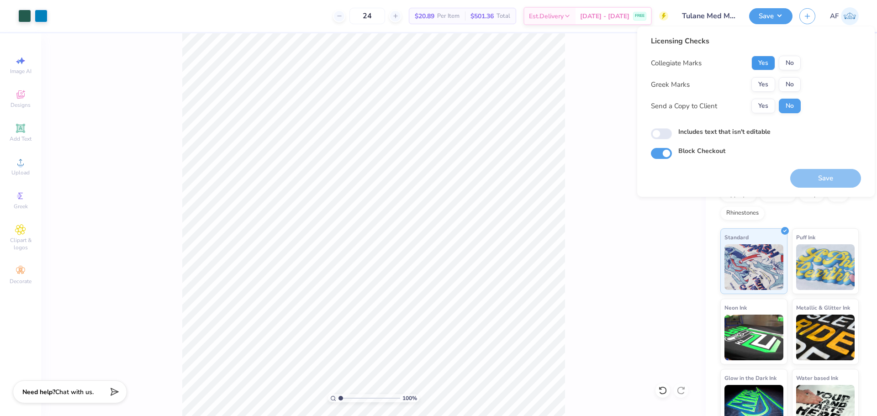
click at [757, 64] on button "Yes" at bounding box center [763, 63] width 24 height 15
click at [766, 105] on button "Yes" at bounding box center [763, 106] width 24 height 15
click at [797, 86] on button "No" at bounding box center [790, 84] width 22 height 15
click at [815, 180] on button "Save" at bounding box center [825, 178] width 71 height 19
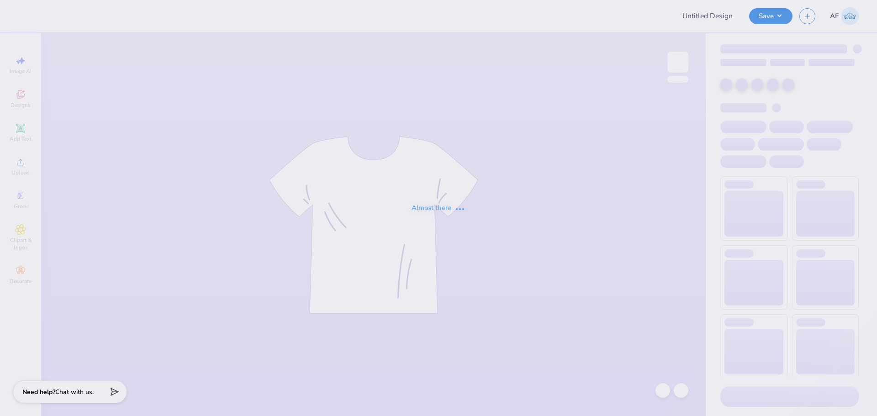
type input "Tulane Med Merch!"
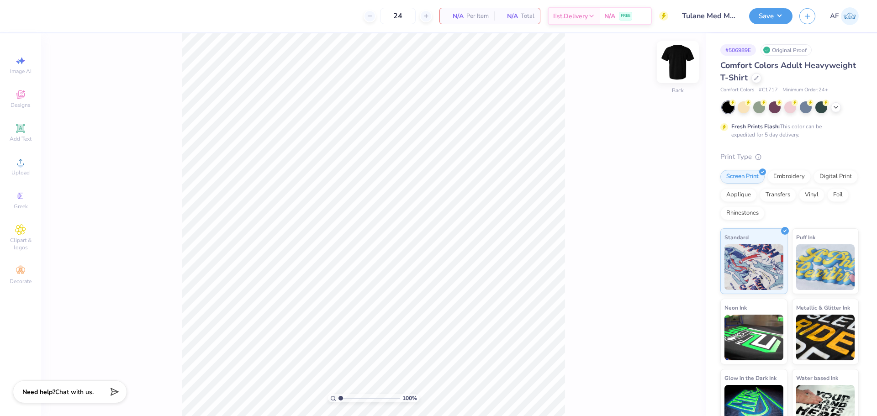
click at [674, 61] on img at bounding box center [678, 62] width 37 height 37
click at [674, 61] on img at bounding box center [678, 62] width 18 height 18
click at [28, 172] on span "Upload" at bounding box center [20, 172] width 18 height 7
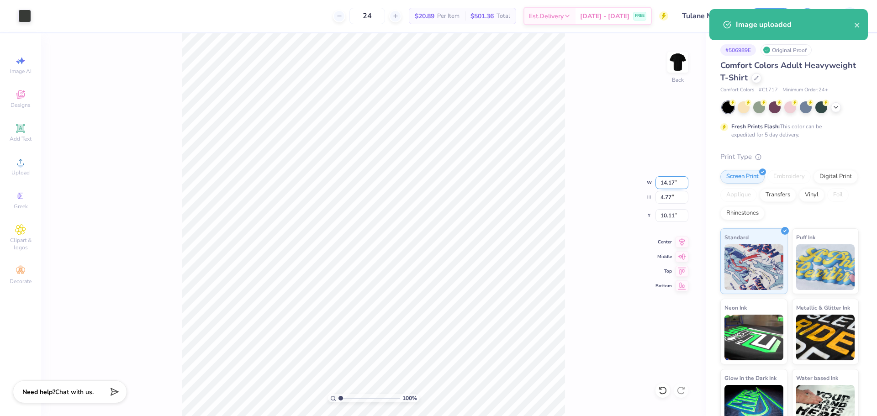
click at [672, 182] on input "14.17" at bounding box center [672, 182] width 33 height 13
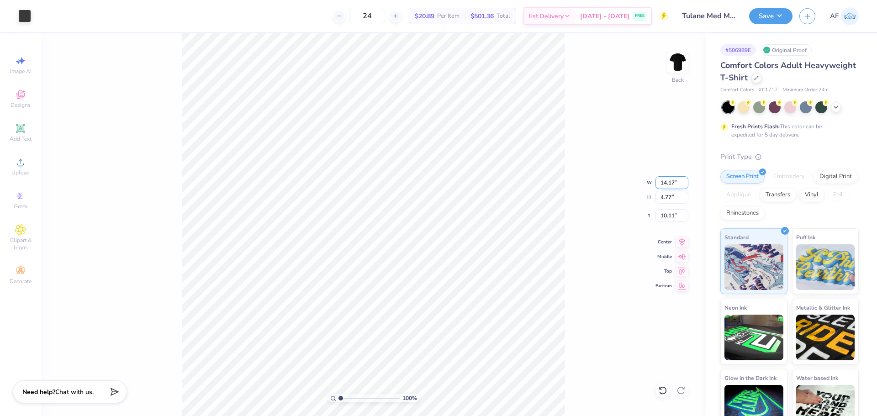
click at [662, 178] on input "14.17" at bounding box center [672, 182] width 33 height 13
type input "4.00"
type input "1.35"
type input "11.83"
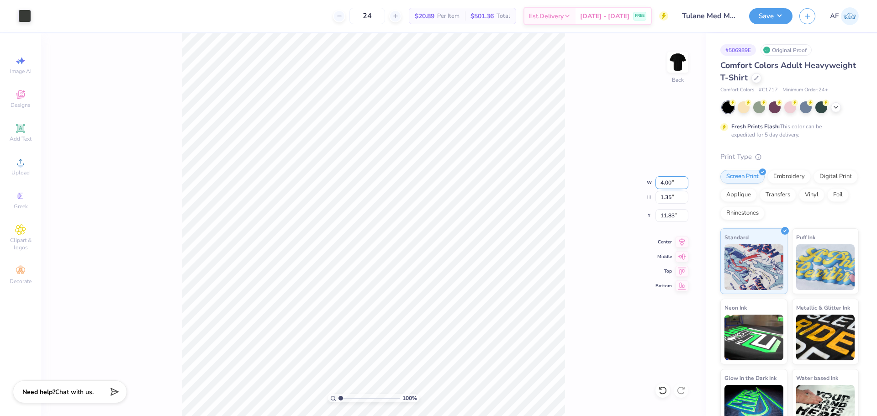
click at [668, 180] on input "4.00" at bounding box center [672, 182] width 33 height 13
type input "5.00"
type input "1.68"
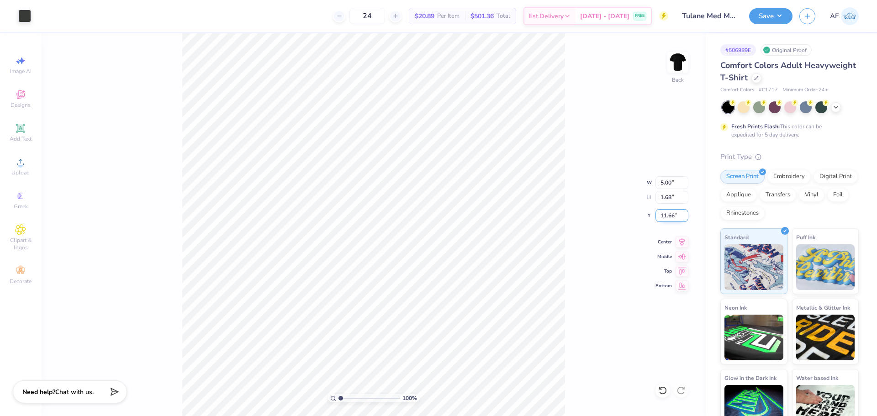
click at [667, 217] on input "11.66" at bounding box center [672, 215] width 33 height 13
type input "3.00"
click at [688, 70] on img at bounding box center [678, 62] width 37 height 37
click at [683, 69] on img at bounding box center [678, 62] width 37 height 37
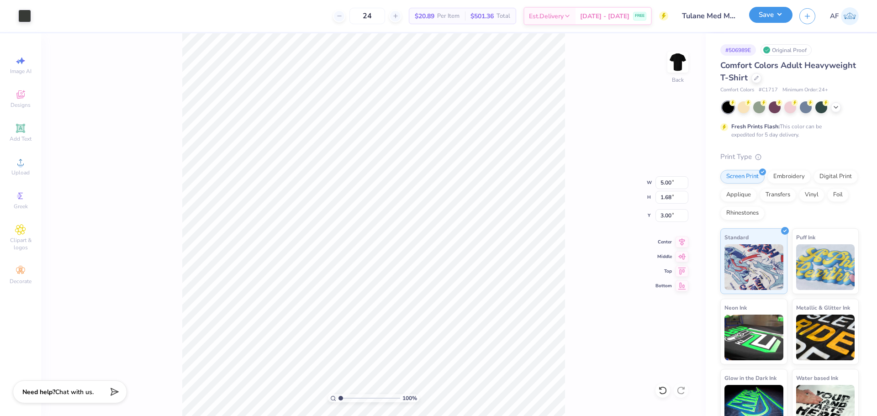
click at [784, 18] on button "Save" at bounding box center [770, 15] width 43 height 16
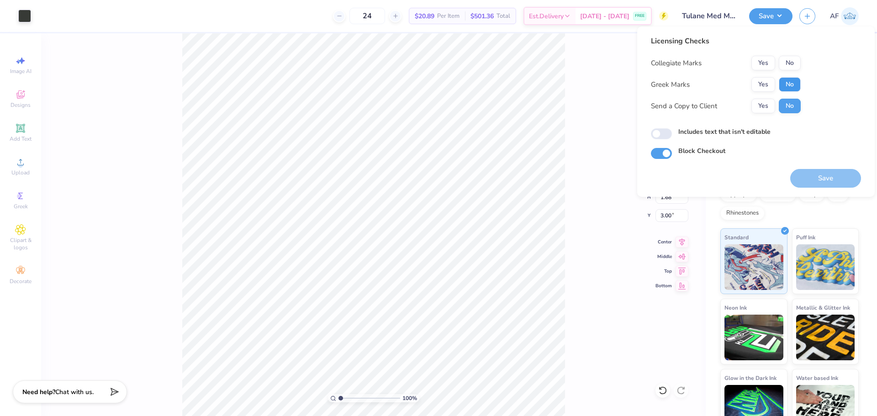
click at [783, 83] on button "No" at bounding box center [790, 84] width 22 height 15
click at [764, 64] on button "Yes" at bounding box center [763, 63] width 24 height 15
click at [765, 105] on button "Yes" at bounding box center [763, 106] width 24 height 15
click at [828, 180] on button "Save" at bounding box center [825, 178] width 71 height 19
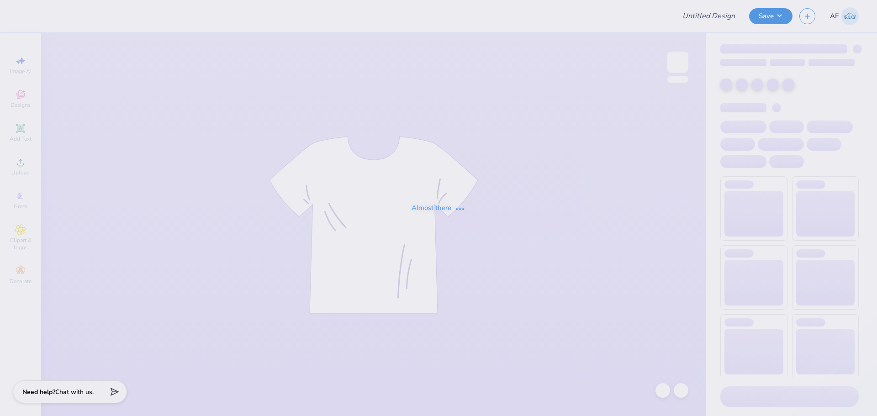
type input "Tulane Med Merch!"
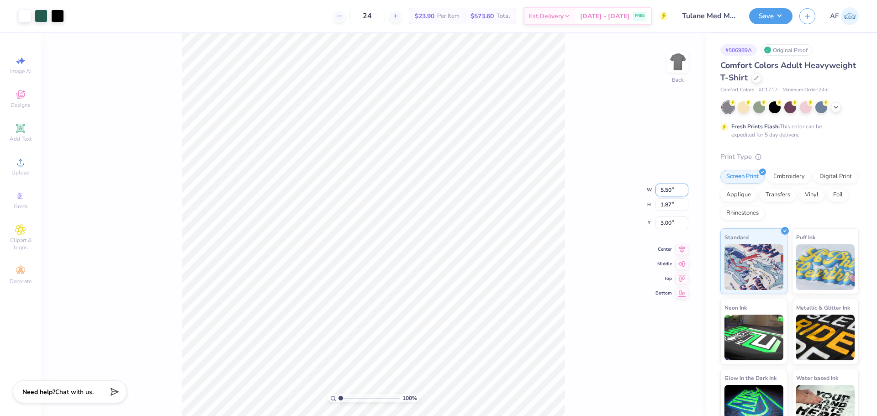
click at [669, 194] on input "5.50" at bounding box center [672, 190] width 33 height 13
type input "5.00"
type input "1.70"
type input "3.09"
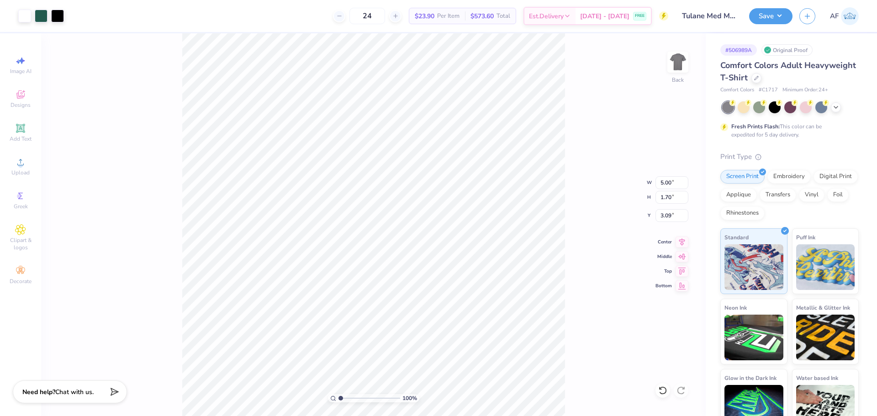
type input "3.00"
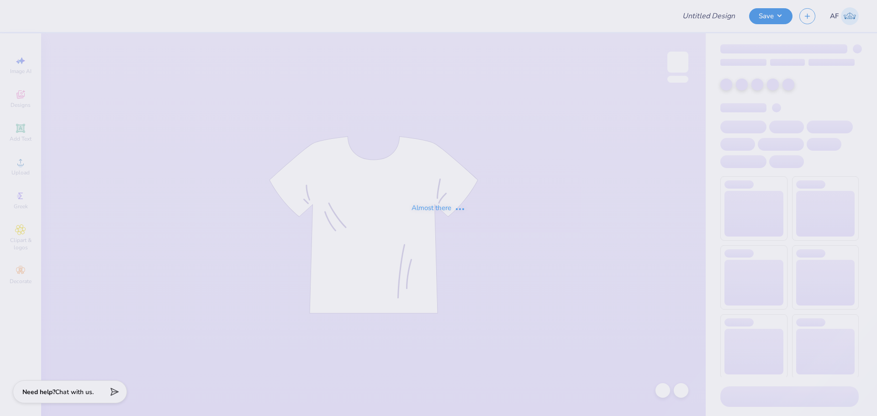
type input "Tulane Med Merch!"
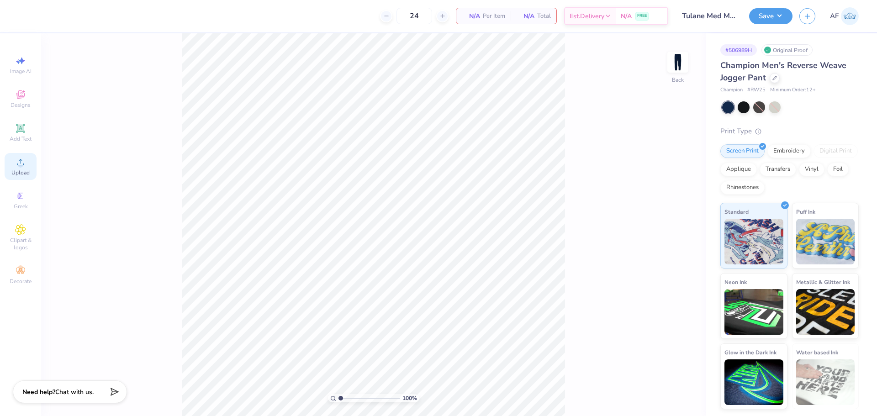
click at [29, 166] on div "Upload" at bounding box center [21, 166] width 32 height 27
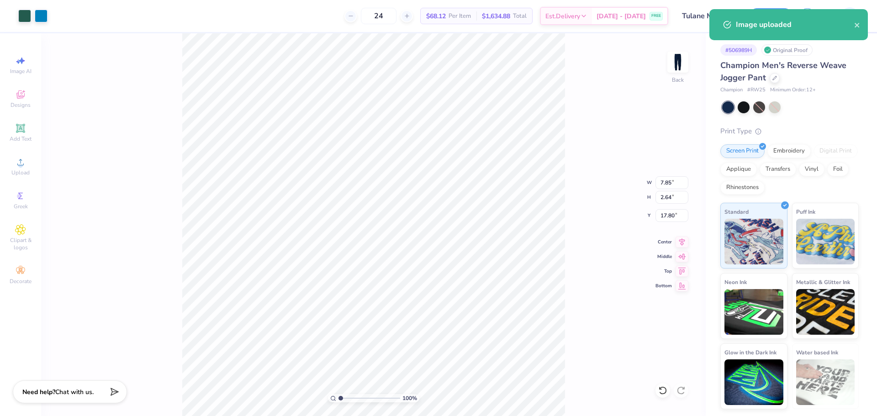
type input "7.84"
type input "0.50"
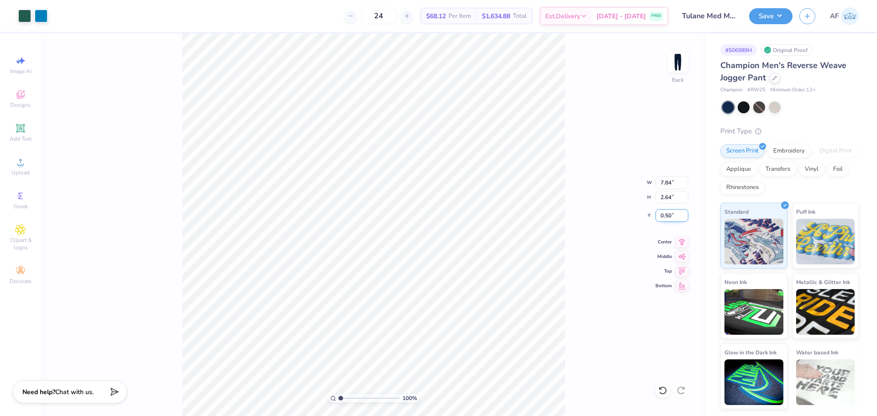
click at [678, 217] on input "0.50" at bounding box center [672, 215] width 33 height 13
type input "1.00"
click at [661, 182] on input "7.84" at bounding box center [672, 182] width 33 height 13
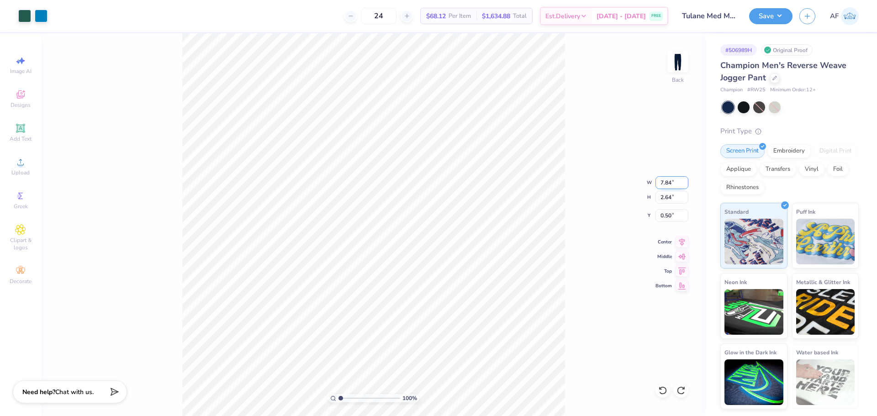
click at [661, 182] on input "7.84" at bounding box center [672, 182] width 33 height 13
type input "5"
type input "5.00"
type input "1.68"
type input "0.98"
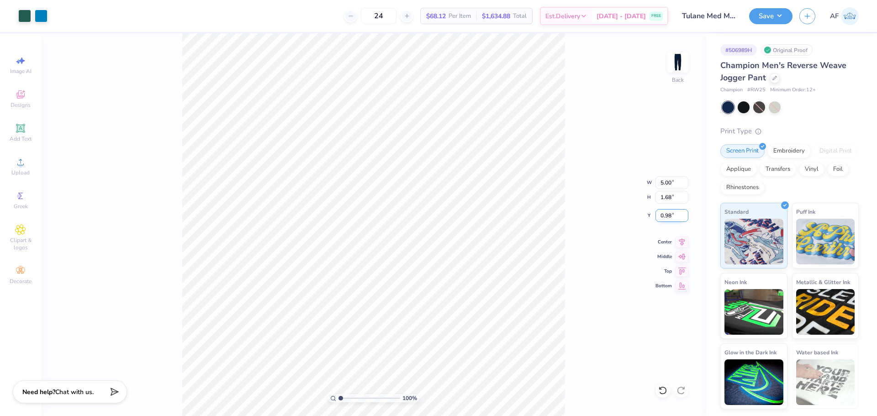
click at [664, 213] on input "0.98" at bounding box center [672, 215] width 33 height 13
type input "1.00"
click at [573, 269] on div "100 % Back W 5.00 5.00 " H 1.68 1.68 " Y 1.00 1.00 " Center Middle Top Bottom" at bounding box center [373, 224] width 665 height 383
click at [661, 183] on input "5.00" at bounding box center [672, 182] width 33 height 13
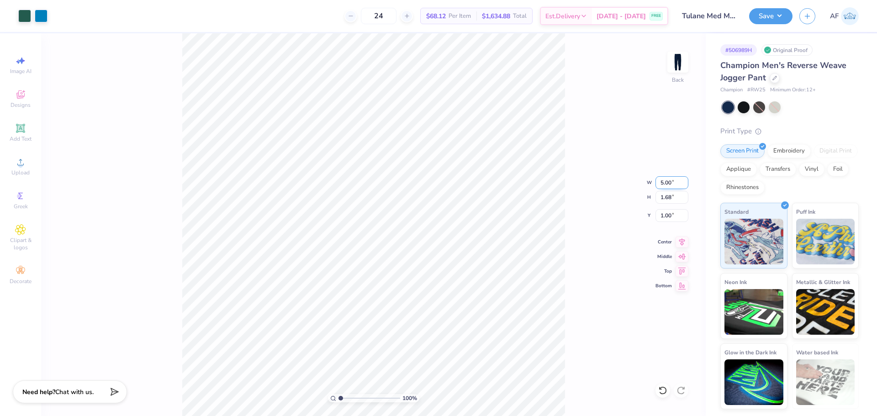
click at [661, 183] on input "5.00" at bounding box center [672, 182] width 33 height 13
type input "6.00"
type input "2.02"
click at [672, 219] on input "0.83" at bounding box center [672, 215] width 33 height 13
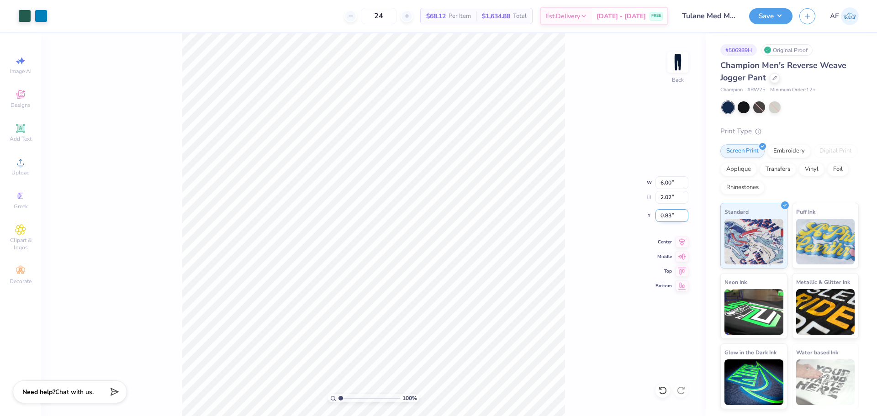
click at [669, 215] on input "0.83" at bounding box center [672, 215] width 33 height 13
type input "1.00"
click at [669, 180] on input "6.00" at bounding box center [672, 182] width 33 height 13
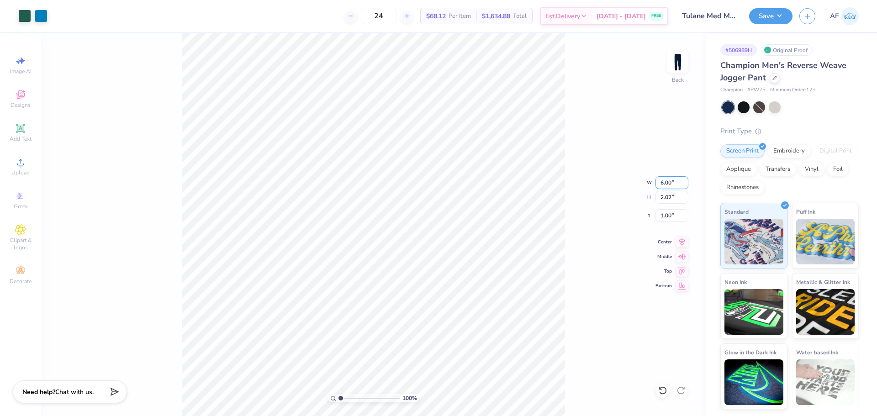
click at [669, 180] on input "6.00" at bounding box center [672, 182] width 33 height 13
click at [16, 175] on span "Upload" at bounding box center [20, 172] width 18 height 7
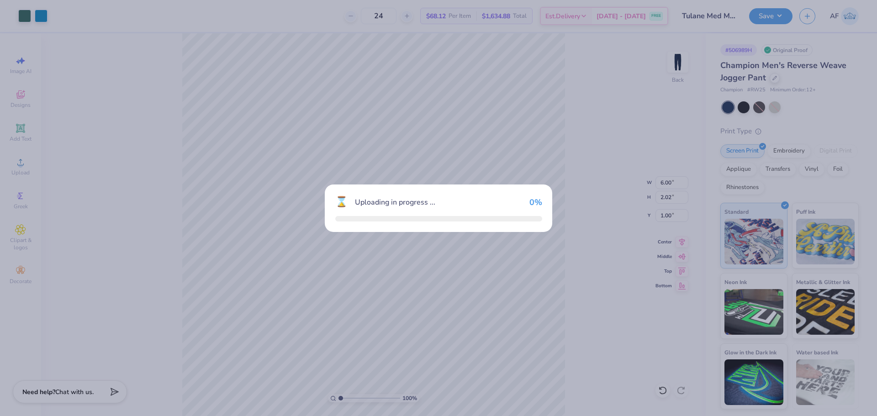
type input "7.85"
type input "2.64"
type input "17.80"
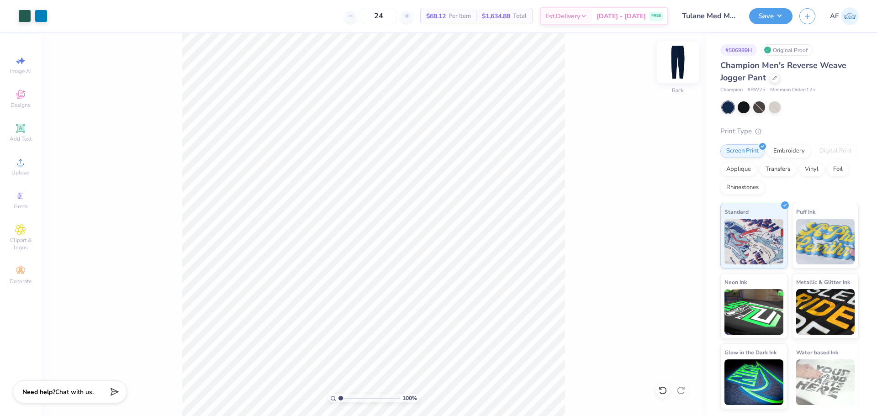
click at [682, 70] on img at bounding box center [678, 62] width 37 height 37
click at [675, 68] on img at bounding box center [678, 62] width 37 height 37
click at [666, 182] on input "6.00" at bounding box center [672, 182] width 33 height 13
type input "5.00"
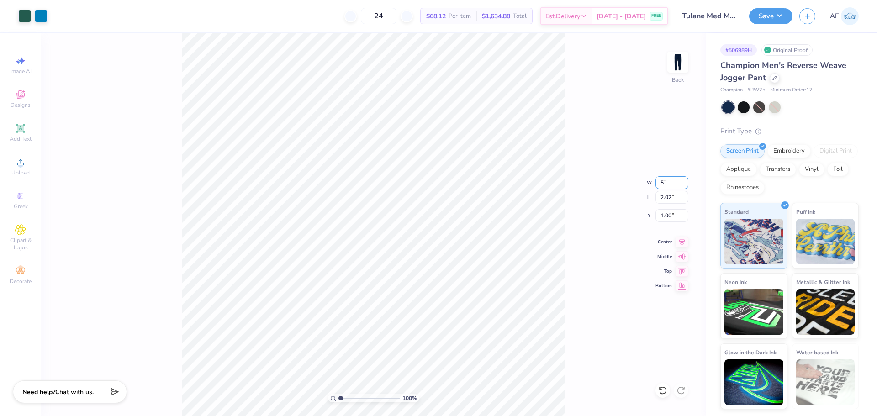
type input "1.68"
click at [667, 218] on input "1.17" at bounding box center [672, 215] width 33 height 13
type input "1.00"
click at [782, 16] on button "Save" at bounding box center [770, 15] width 43 height 16
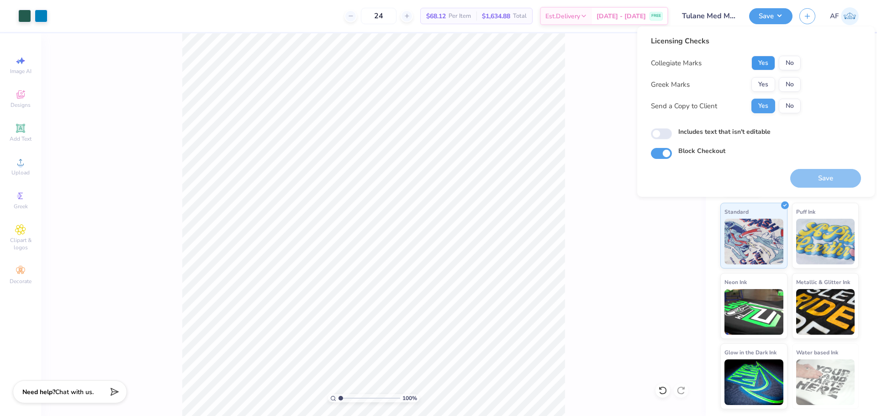
click at [763, 63] on button "Yes" at bounding box center [763, 63] width 24 height 15
click at [795, 83] on button "No" at bounding box center [790, 84] width 22 height 15
click at [825, 180] on button "Save" at bounding box center [825, 178] width 71 height 19
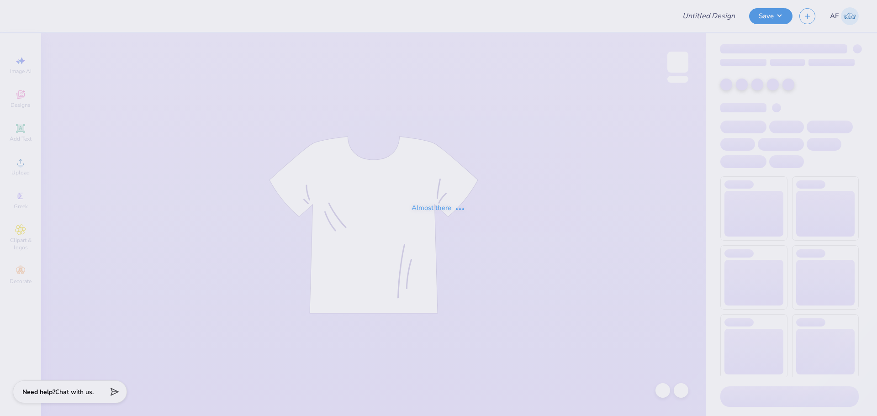
type input "Tulane Med Merch!"
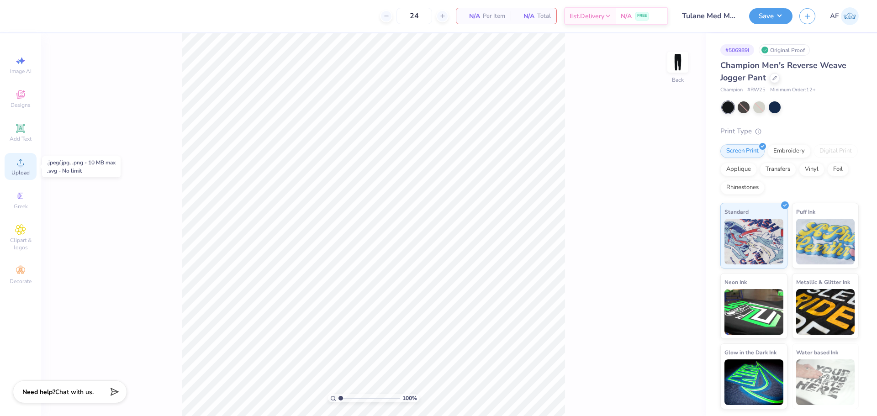
click at [29, 172] on span "Upload" at bounding box center [20, 172] width 18 height 7
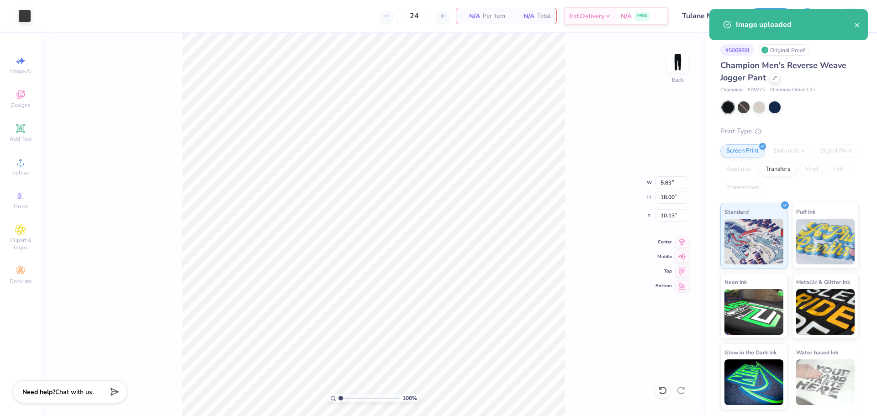
type input "5.82"
type input "17.97"
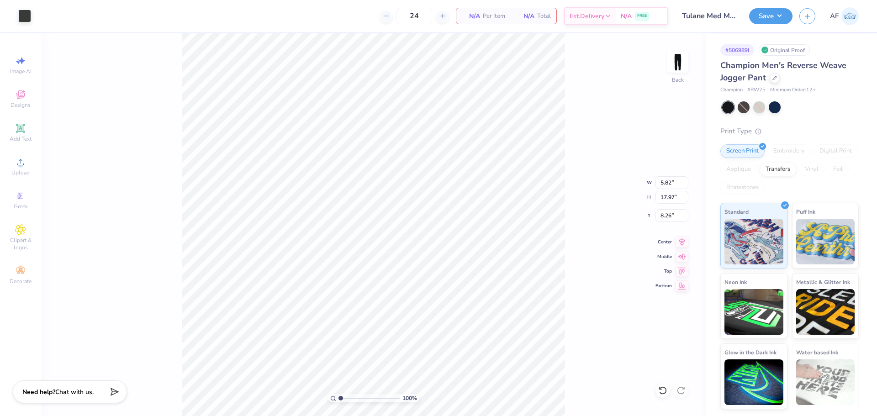
type input "9.67"
click at [671, 197] on input "17.97" at bounding box center [672, 197] width 33 height 13
type input "15"
type input "4.86"
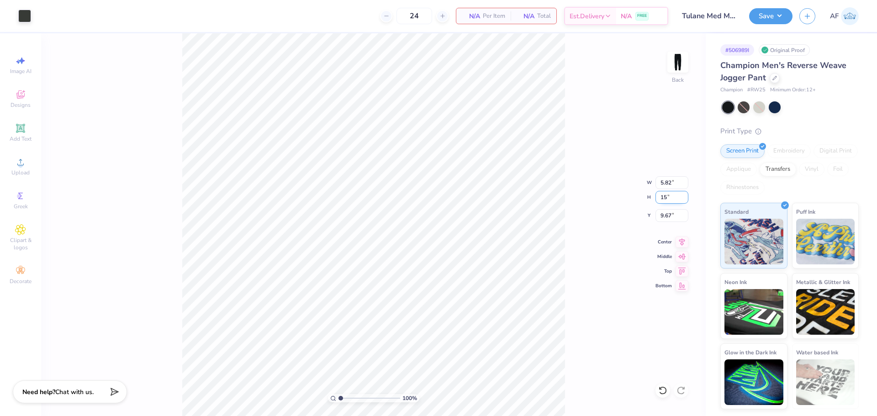
type input "15.00"
type input "8.08"
click at [671, 197] on input "15.00" at bounding box center [672, 197] width 33 height 13
type input "10"
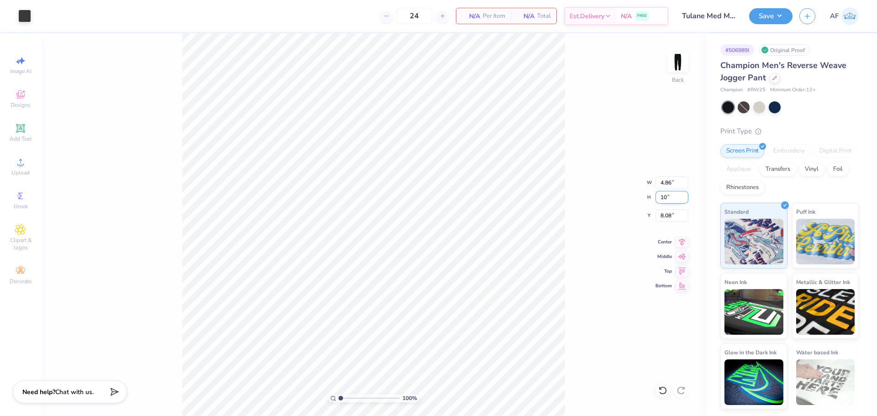
type input "3.24"
type input "10.00"
type input "0.50"
type input "15.28"
click at [665, 182] on input "3.24" at bounding box center [672, 182] width 33 height 13
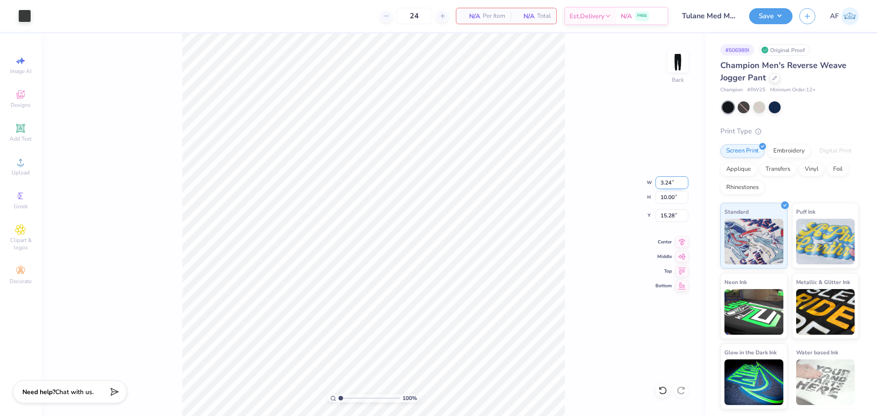
click at [665, 182] on input "3.24" at bounding box center [672, 182] width 33 height 13
type input "9.12"
click at [672, 194] on input "10.00" at bounding box center [672, 197] width 33 height 13
type input "11"
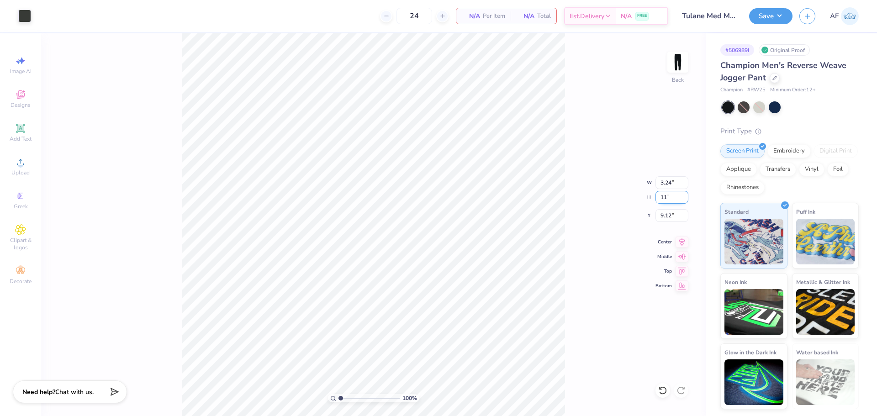
type input "3.56"
type input "11.00"
type input "8.62"
click at [673, 216] on input "10.53" at bounding box center [672, 215] width 33 height 13
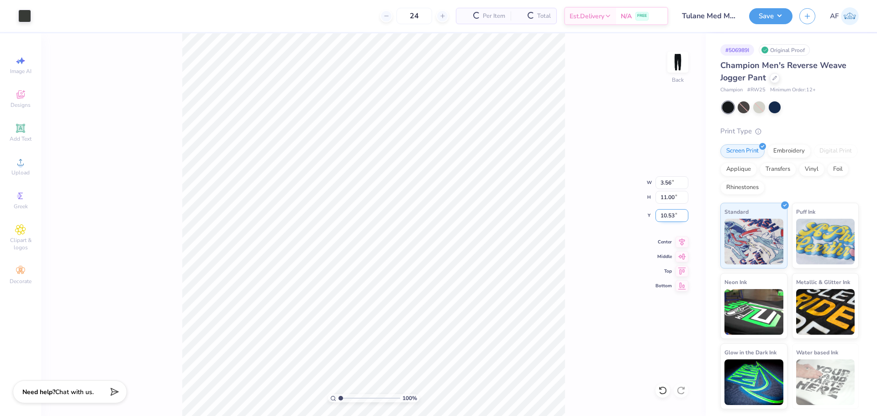
click at [673, 216] on input "10.53" at bounding box center [672, 215] width 33 height 13
click at [661, 212] on input "8.12" at bounding box center [672, 215] width 33 height 13
type input "8.50"
click at [669, 183] on input "3.56" at bounding box center [672, 182] width 33 height 13
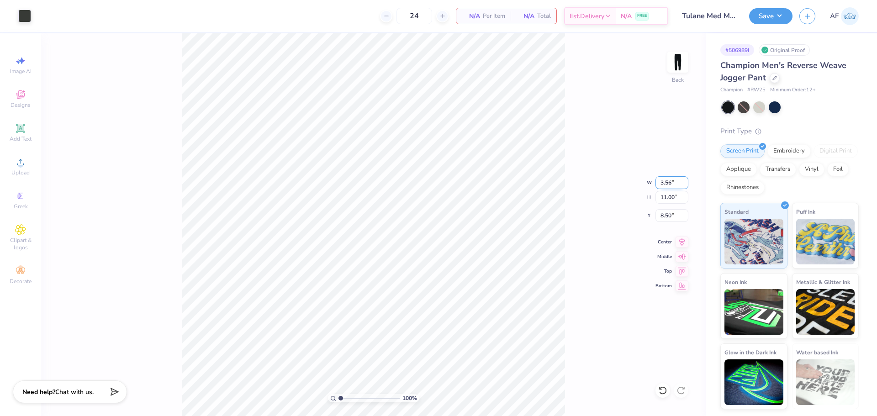
click at [669, 183] on input "3.56" at bounding box center [672, 182] width 33 height 13
click at [663, 196] on input "11.00" at bounding box center [672, 197] width 33 height 13
click at [668, 180] on input "3.56" at bounding box center [672, 182] width 33 height 13
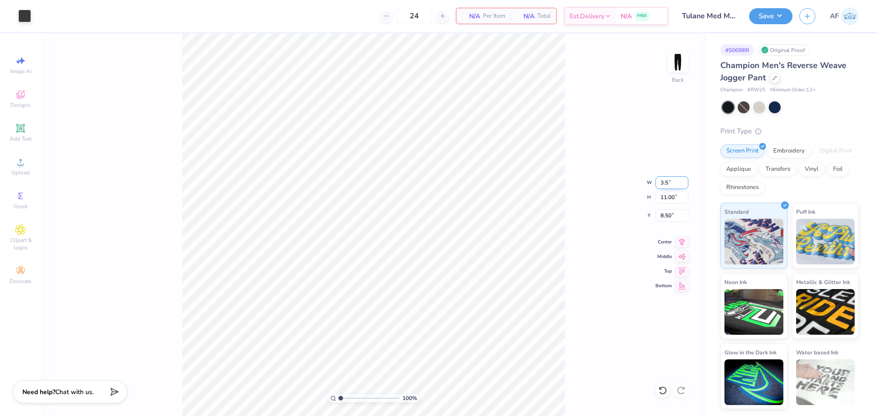
type input "3.50"
type input "10.80"
type input "8.60"
click at [682, 243] on icon at bounding box center [682, 241] width 6 height 8
click at [661, 211] on input "8.32" at bounding box center [672, 215] width 33 height 13
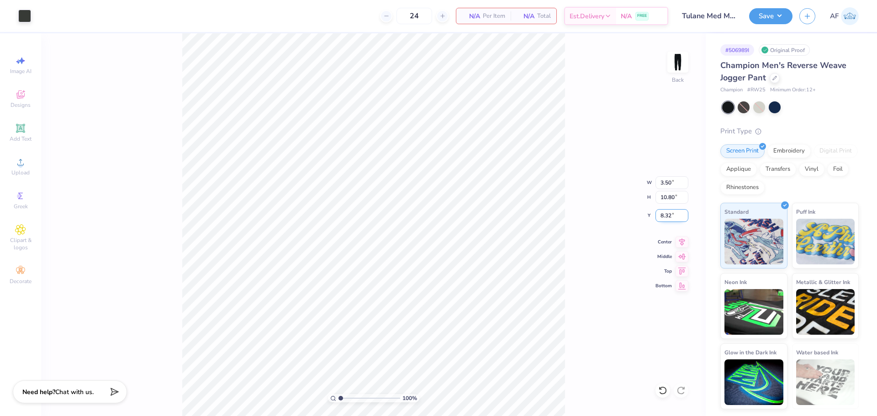
click at [661, 211] on input "8.32" at bounding box center [672, 215] width 33 height 13
type input "8.50"
click at [662, 111] on div "100 % Back W 3.50 3.50 " H 10.80 10.80 " Y 8.50 8.50 " Center Middle Top Bottom" at bounding box center [373, 224] width 665 height 383
click at [21, 15] on div at bounding box center [24, 15] width 13 height 13
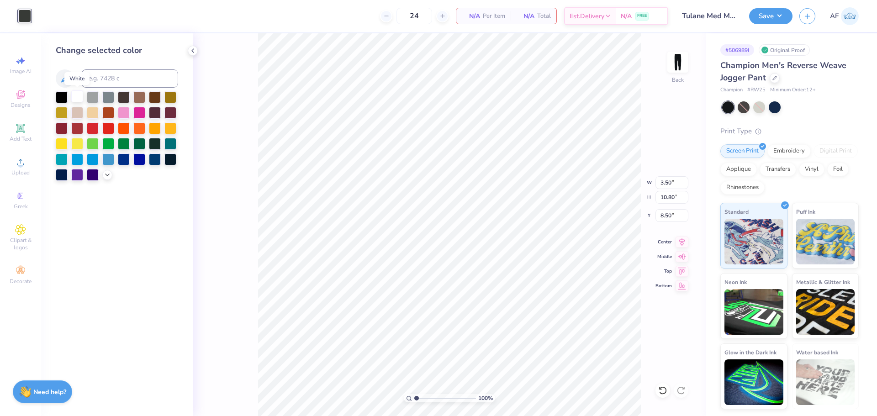
click at [72, 97] on div at bounding box center [77, 96] width 12 height 12
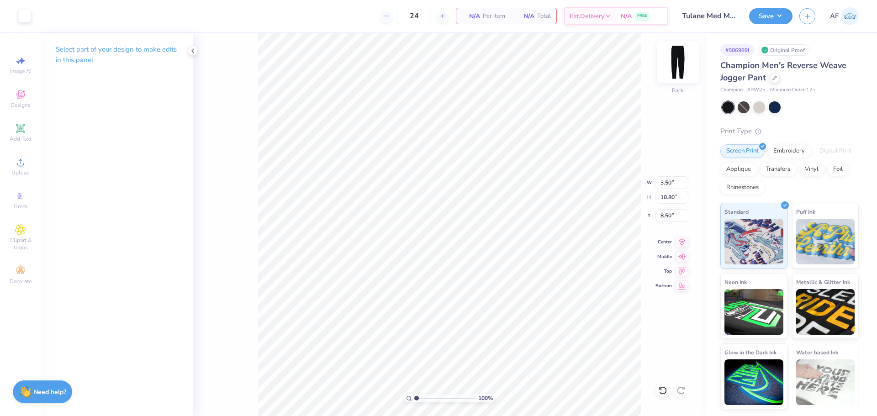
drag, startPoint x: 670, startPoint y: 111, endPoint x: 667, endPoint y: 74, distance: 36.6
click at [670, 111] on div "100 % Back W 3.50 3.50 " H 10.80 10.80 " Y 8.50 8.50 " Center Middle Top Bottom" at bounding box center [449, 224] width 513 height 383
click at [674, 64] on img at bounding box center [678, 62] width 37 height 37
drag, startPoint x: 228, startPoint y: 350, endPoint x: 257, endPoint y: 302, distance: 56.8
click at [228, 350] on div "100 % Front" at bounding box center [449, 224] width 513 height 383
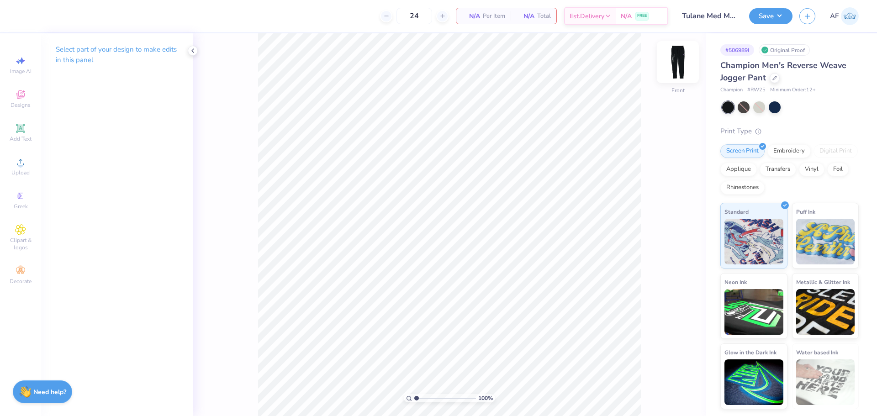
click at [683, 52] on img at bounding box center [678, 62] width 37 height 37
click at [783, 19] on button "Save" at bounding box center [770, 15] width 43 height 16
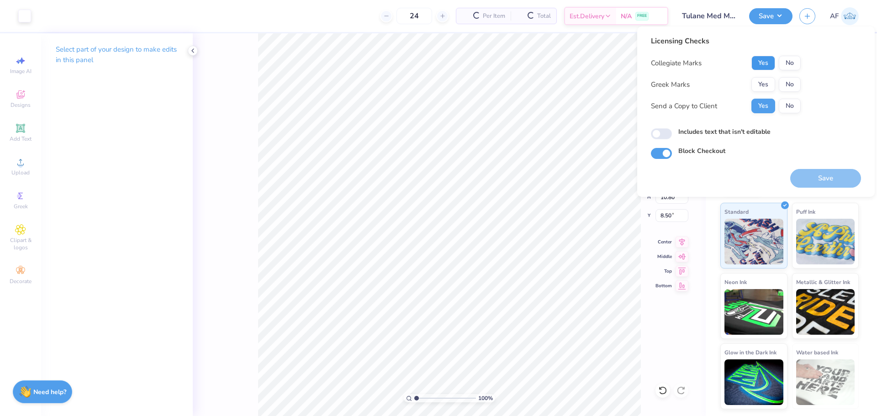
click at [757, 65] on button "Yes" at bounding box center [763, 63] width 24 height 15
click at [791, 81] on button "No" at bounding box center [790, 84] width 22 height 15
click at [806, 174] on button "Save" at bounding box center [825, 178] width 71 height 19
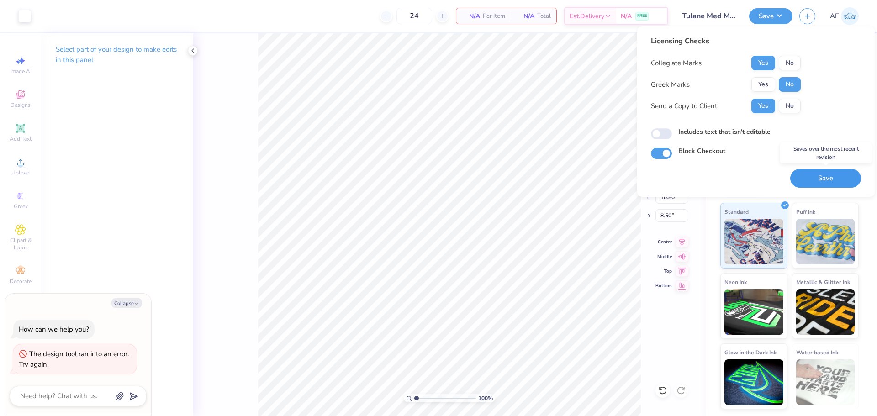
click at [807, 175] on button "Save" at bounding box center [825, 178] width 71 height 19
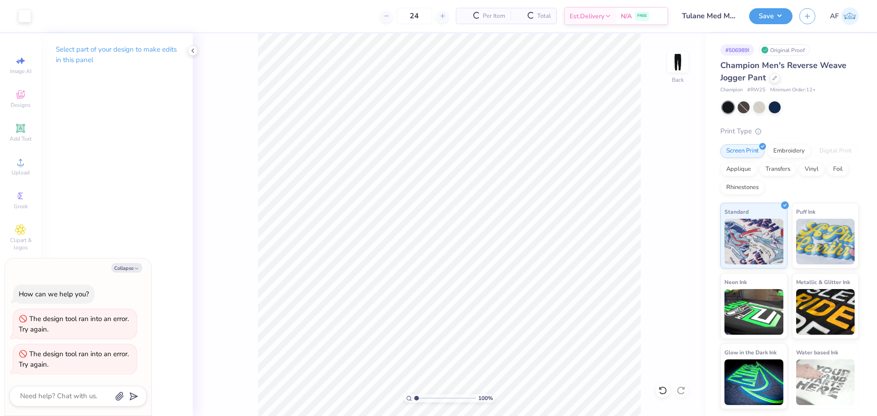
type textarea "x"
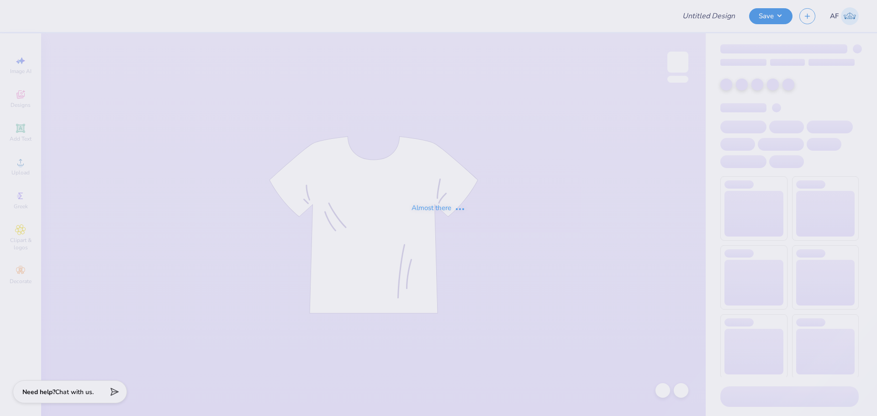
type input "Tulane Med Merch!"
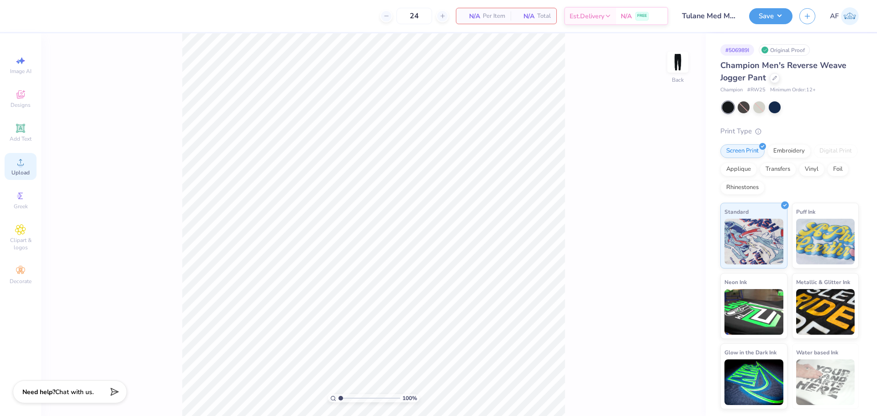
click at [19, 174] on span "Upload" at bounding box center [20, 172] width 18 height 7
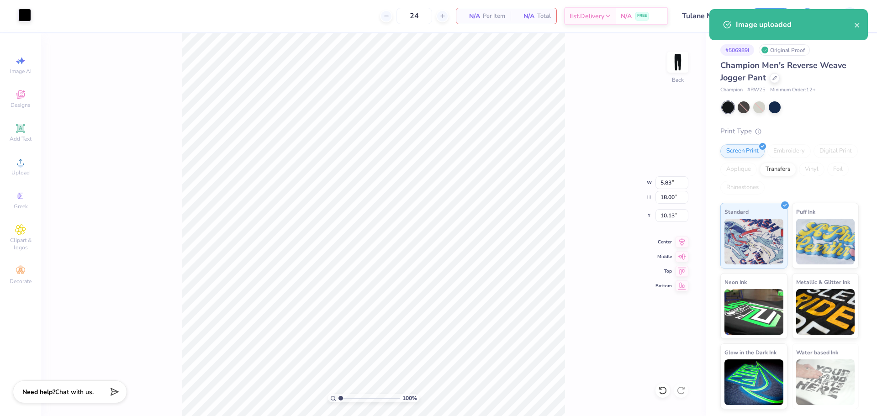
click at [27, 16] on div at bounding box center [24, 15] width 13 height 13
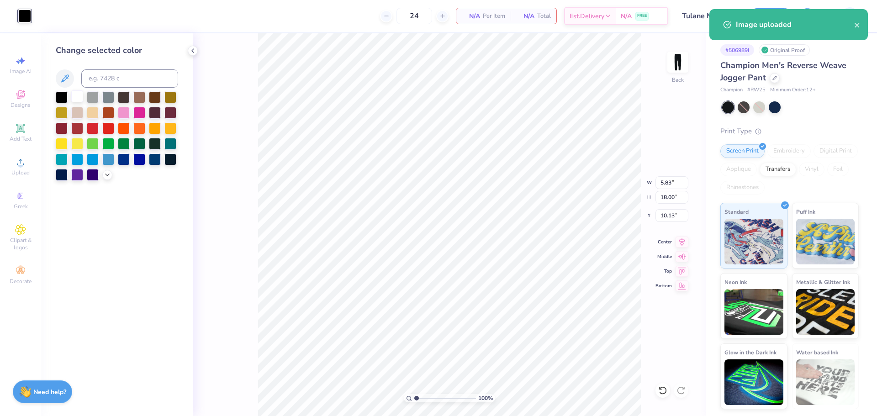
click at [78, 97] on div at bounding box center [77, 96] width 12 height 12
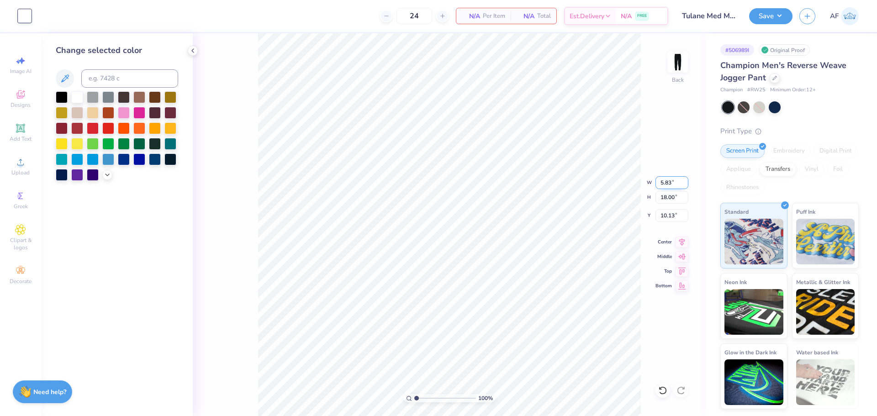
click at [671, 184] on input "5.83" at bounding box center [672, 182] width 33 height 13
type input "3.50"
type input "10.80"
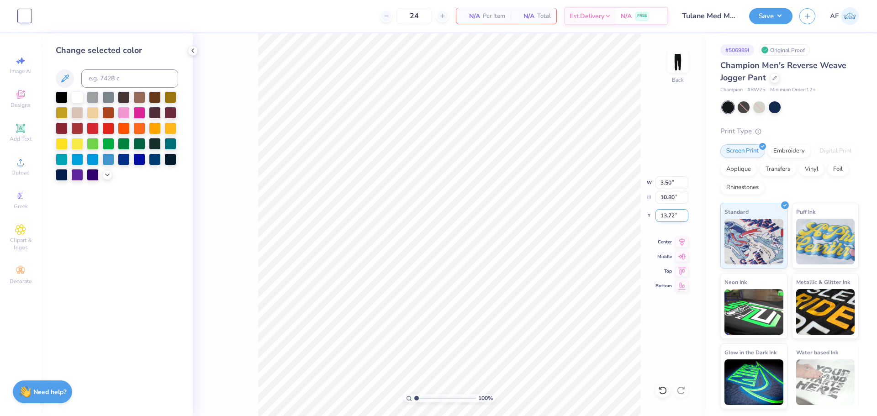
click at [668, 215] on input "13.72" at bounding box center [672, 215] width 33 height 13
type input "8.50"
type input "10.79"
type input "9.03"
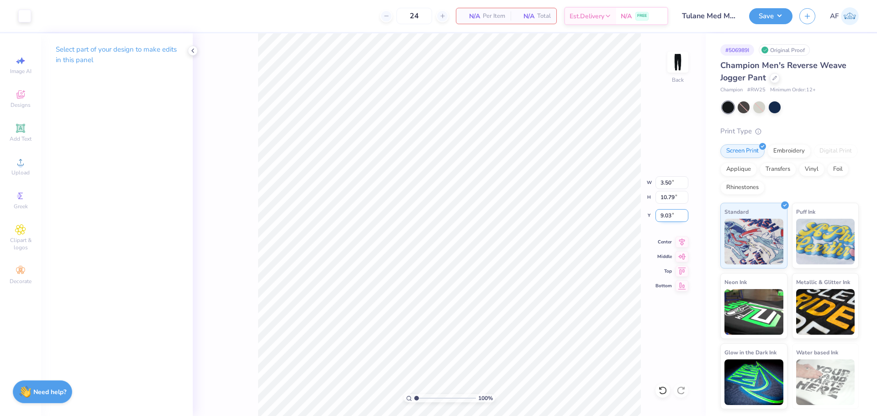
click at [667, 218] on input "9.03" at bounding box center [672, 215] width 33 height 13
type input "8.50"
click at [783, 17] on button "Save" at bounding box center [770, 15] width 43 height 16
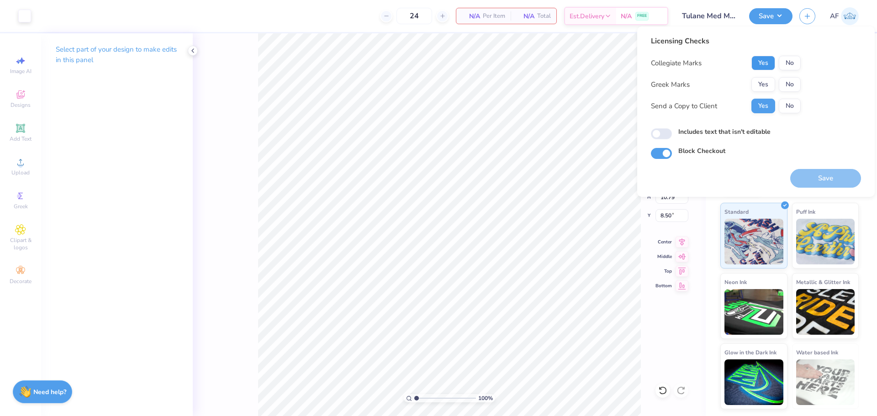
click at [762, 67] on button "Yes" at bounding box center [763, 63] width 24 height 15
click at [797, 87] on button "No" at bounding box center [790, 84] width 22 height 15
click at [821, 180] on button "Save" at bounding box center [825, 178] width 71 height 19
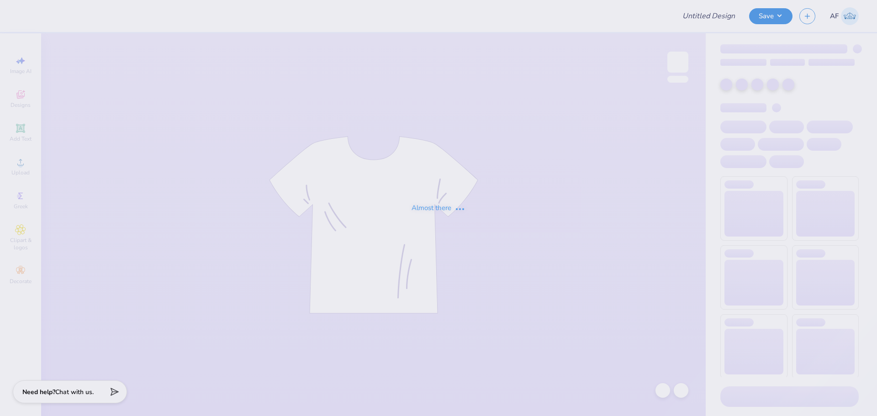
type input "Tulane Med Merch!"
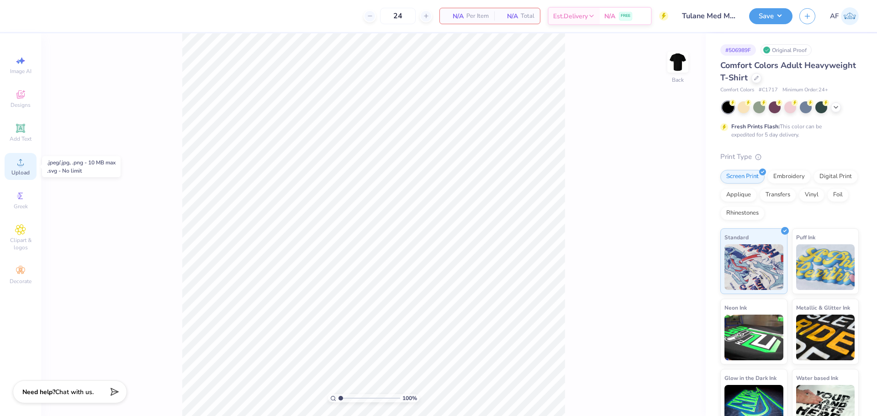
click at [20, 169] on span "Upload" at bounding box center [20, 172] width 18 height 7
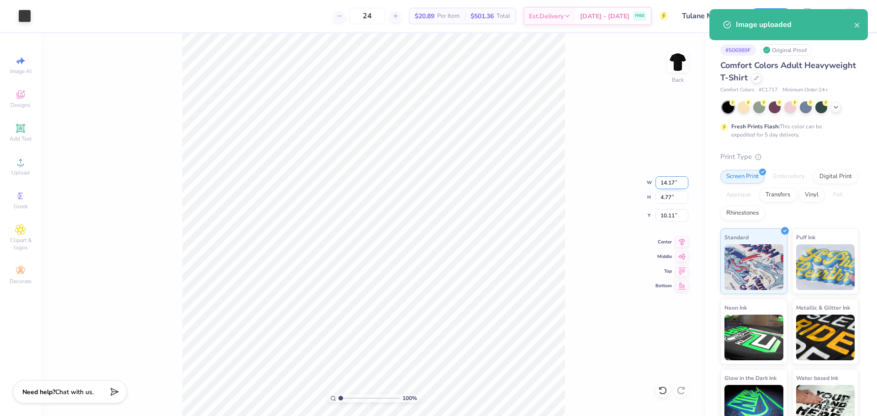
click at [663, 186] on input "14.17" at bounding box center [672, 182] width 33 height 13
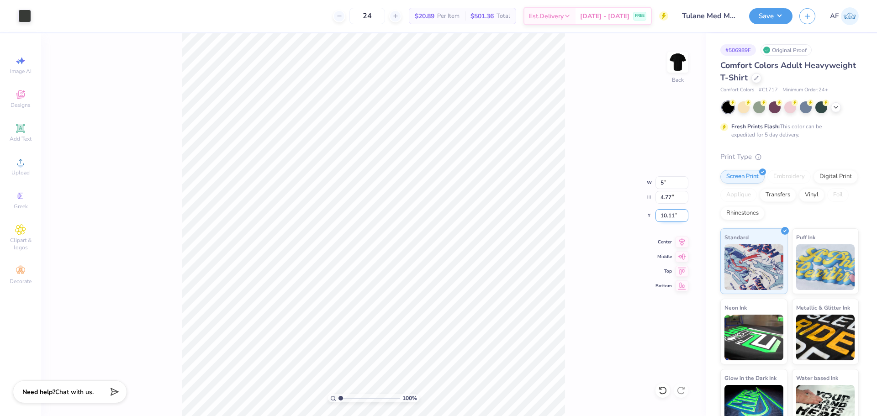
type input "5.00"
type input "1.68"
click at [669, 215] on input "11.66" at bounding box center [672, 215] width 33 height 13
type input "3.00"
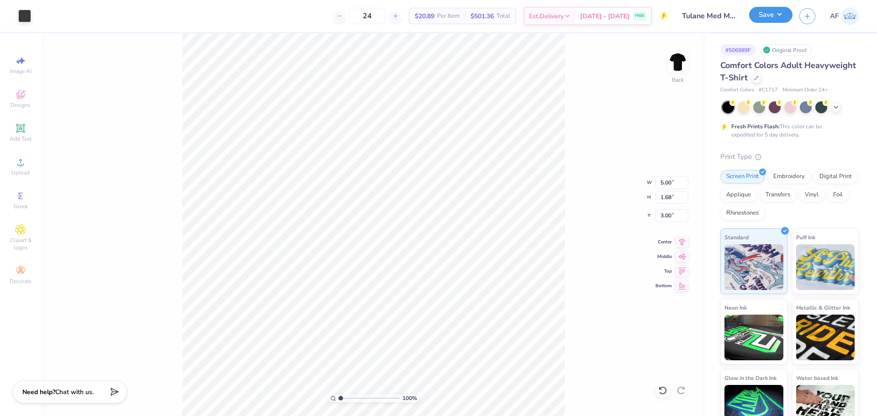
click at [781, 20] on button "Save" at bounding box center [770, 15] width 43 height 16
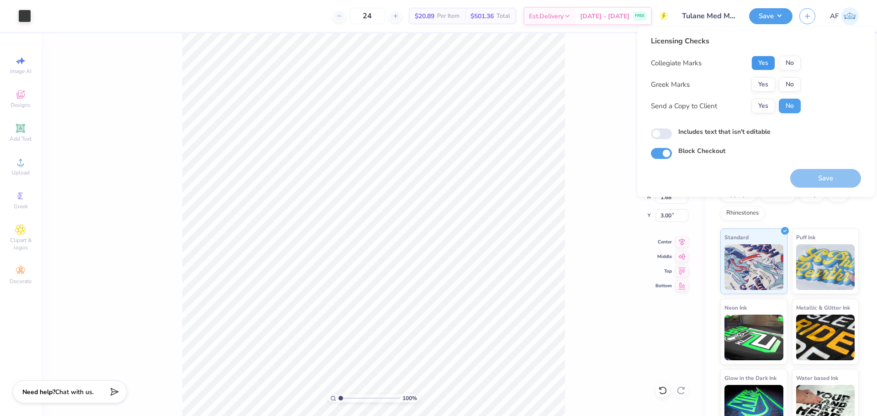
click at [761, 64] on button "Yes" at bounding box center [763, 63] width 24 height 15
click at [789, 81] on button "No" at bounding box center [790, 84] width 22 height 15
click at [762, 107] on button "Yes" at bounding box center [763, 106] width 24 height 15
click at [812, 175] on button "Save" at bounding box center [825, 178] width 71 height 19
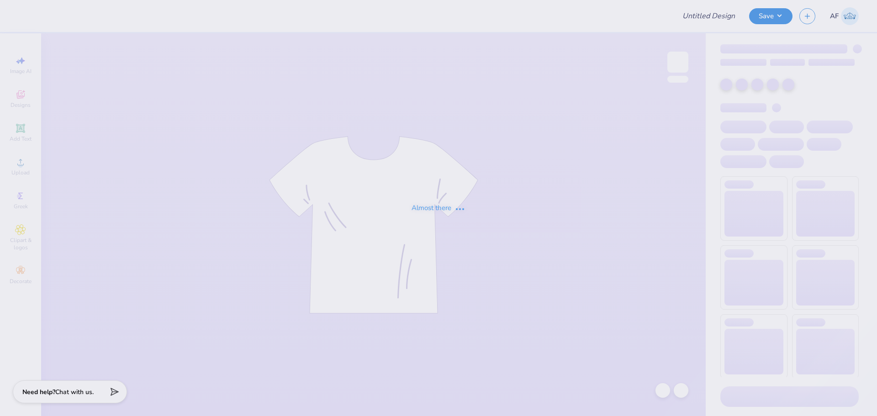
type input "Tulane Med Merch!"
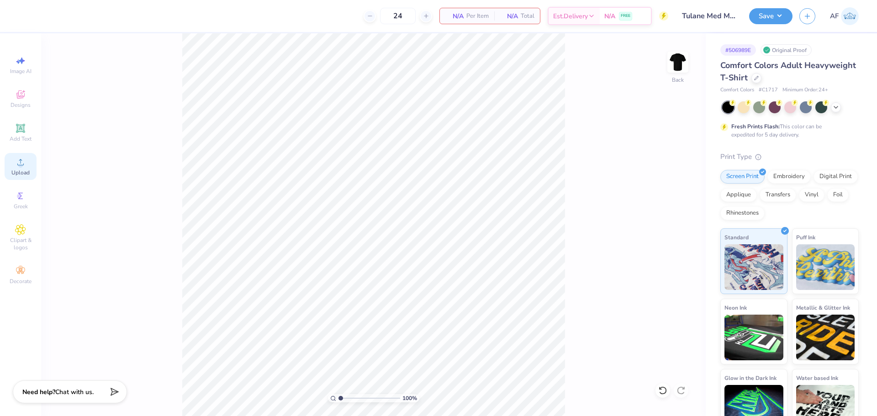
click at [21, 167] on circle at bounding box center [20, 165] width 5 height 5
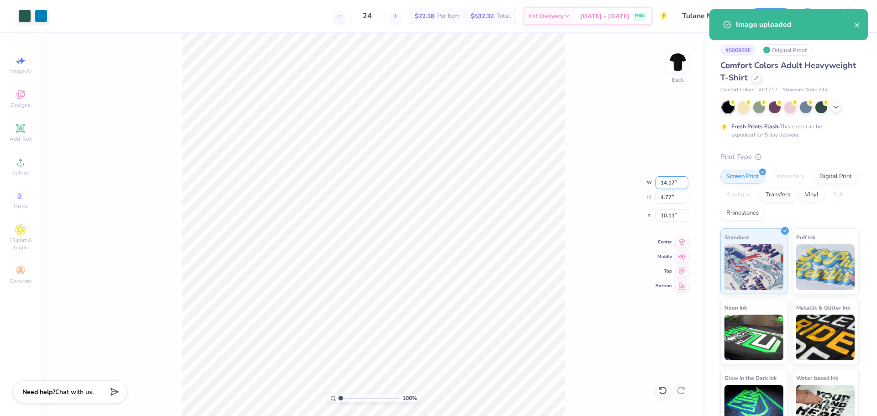
click at [672, 183] on input "14.17" at bounding box center [672, 182] width 33 height 13
type input "5.00"
type input "1.68"
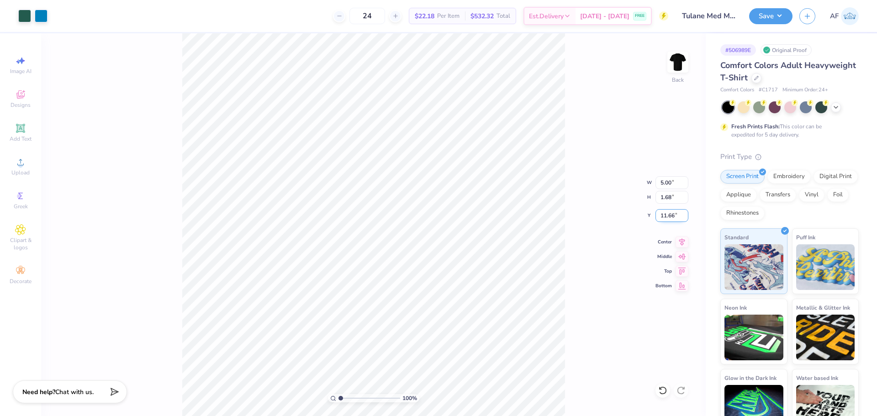
click at [668, 214] on input "11.66" at bounding box center [672, 215] width 33 height 13
type input "3.00"
click at [785, 17] on button "Save" at bounding box center [770, 15] width 43 height 16
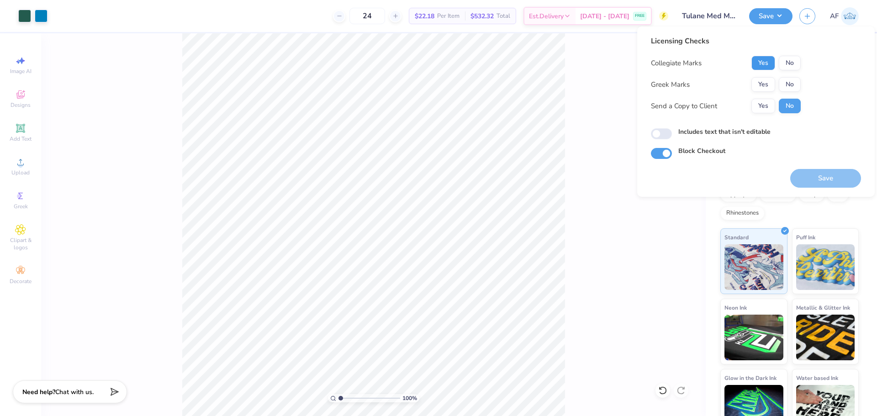
click at [771, 64] on button "Yes" at bounding box center [763, 63] width 24 height 15
click at [789, 81] on button "No" at bounding box center [790, 84] width 22 height 15
click at [757, 106] on button "Yes" at bounding box center [763, 106] width 24 height 15
click at [790, 105] on button "No" at bounding box center [790, 106] width 22 height 15
click at [810, 174] on button "Save" at bounding box center [825, 178] width 71 height 19
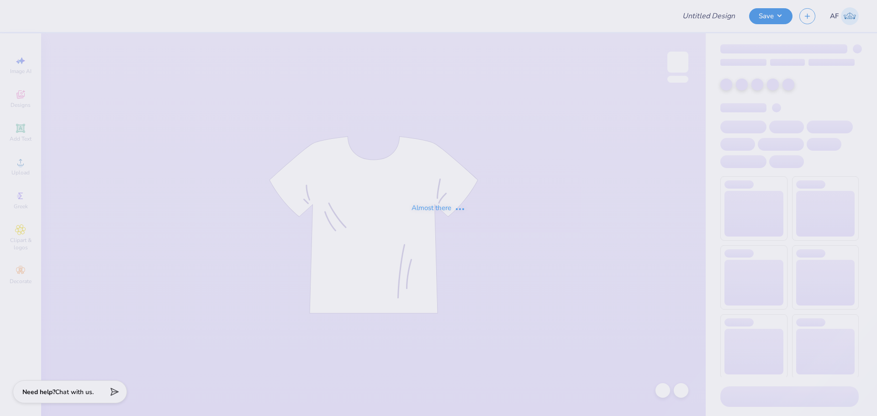
type input "Tulane Med Merch!"
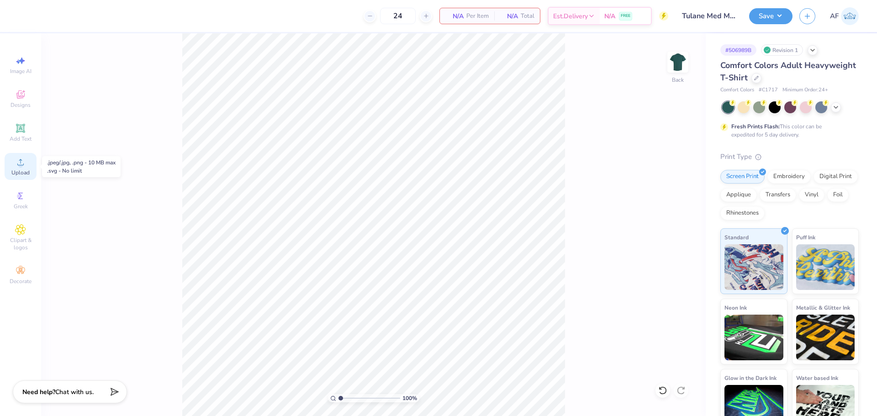
click at [21, 172] on span "Upload" at bounding box center [20, 172] width 18 height 7
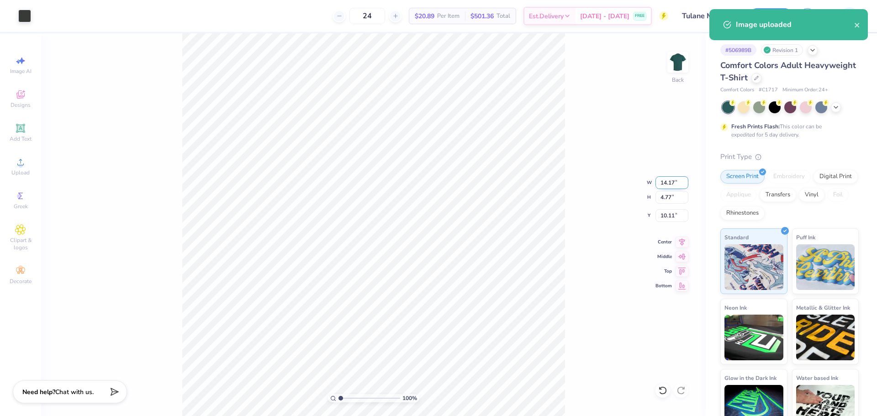
click at [664, 183] on input "14.17" at bounding box center [672, 182] width 33 height 13
type input "5.00"
type input "1.68"
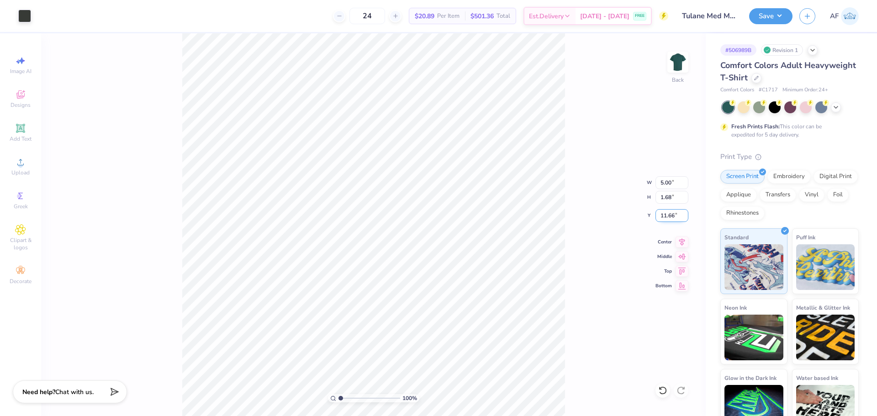
click at [669, 219] on input "11.66" at bounding box center [672, 215] width 33 height 13
type input "3.00"
click at [783, 18] on button "Save" at bounding box center [770, 15] width 43 height 16
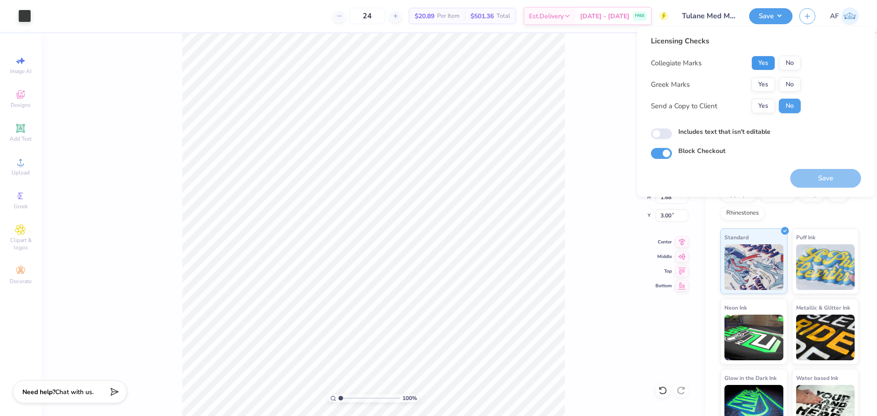
click at [767, 58] on button "Yes" at bounding box center [763, 63] width 24 height 15
click at [789, 86] on button "No" at bounding box center [790, 84] width 22 height 15
click at [768, 104] on button "Yes" at bounding box center [763, 106] width 24 height 15
click at [582, 97] on div "100 % Back W 5.00 5.00 " H 1.68 1.68 " Y 3.00 3.00 " Center Middle Top Bottom" at bounding box center [373, 224] width 665 height 383
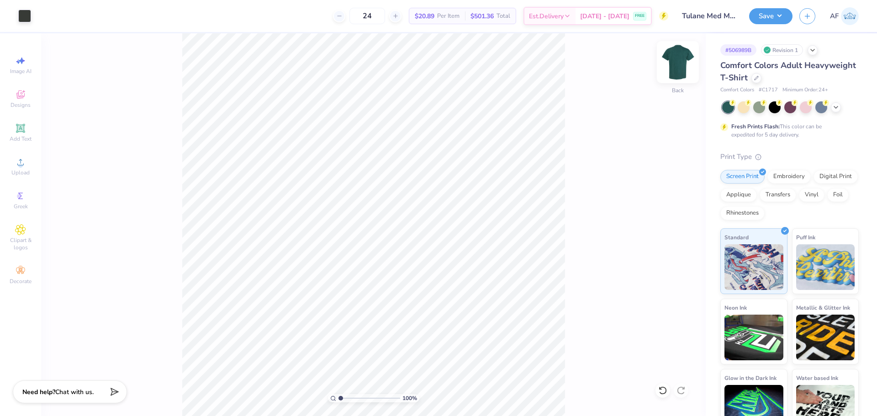
click at [680, 64] on img at bounding box center [678, 62] width 37 height 37
click at [675, 69] on img at bounding box center [678, 62] width 37 height 37
click at [780, 19] on button "Save" at bounding box center [770, 15] width 43 height 16
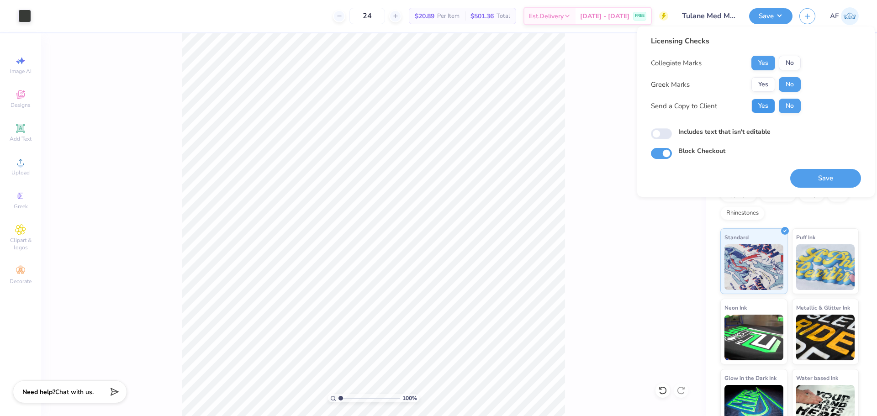
click at [761, 106] on button "Yes" at bounding box center [763, 106] width 24 height 15
click at [590, 94] on div "100 % Back" at bounding box center [373, 224] width 665 height 383
